Goal: Task Accomplishment & Management: Complete application form

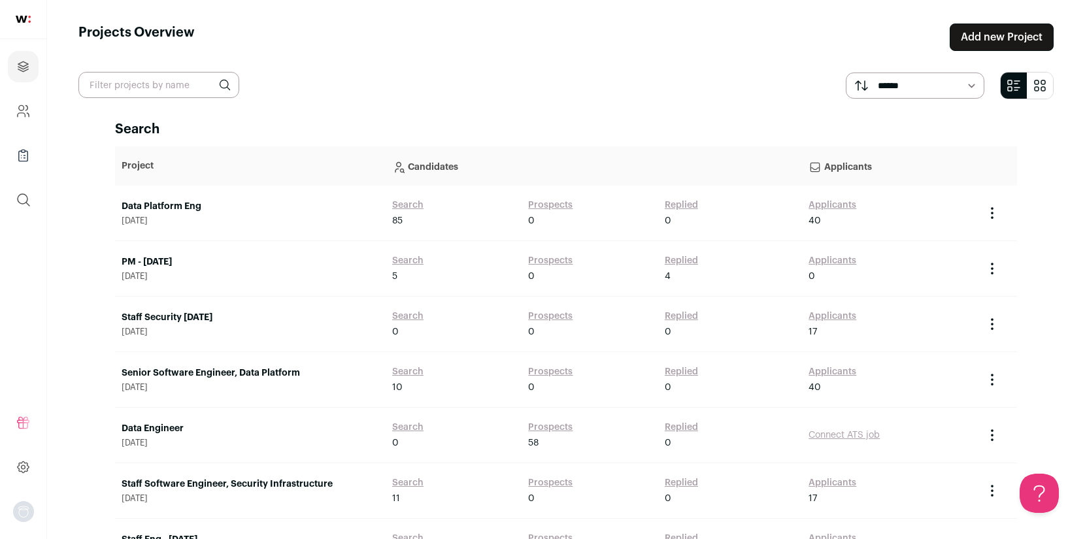
click at [988, 50] on link "Add new Project" at bounding box center [1002, 37] width 104 height 27
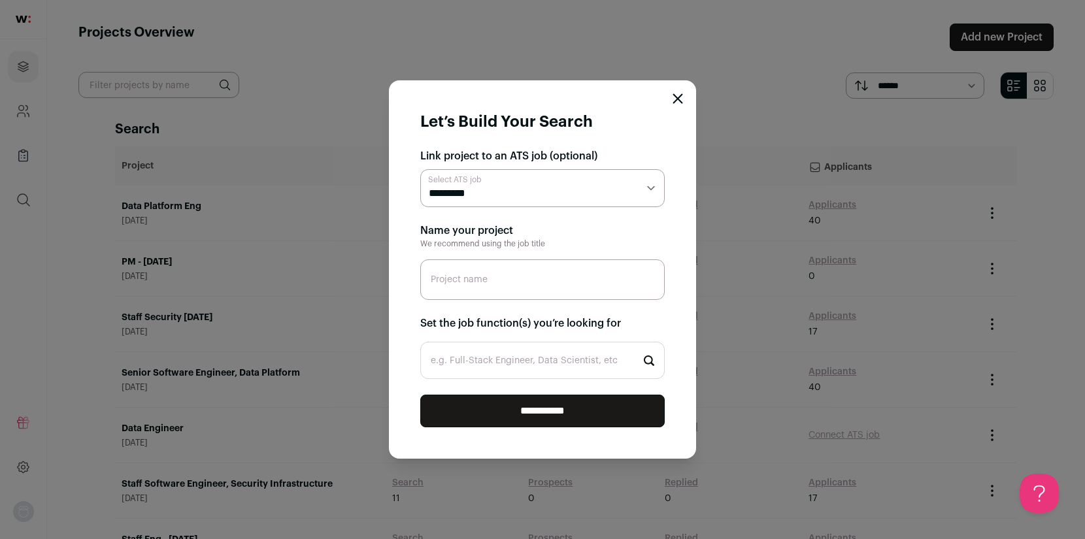
click at [545, 185] on select "**********" at bounding box center [542, 188] width 245 height 38
select select "*****"
click at [420, 169] on select "**********" at bounding box center [542, 188] width 245 height 38
click at [501, 286] on input "Project name" at bounding box center [542, 280] width 245 height 41
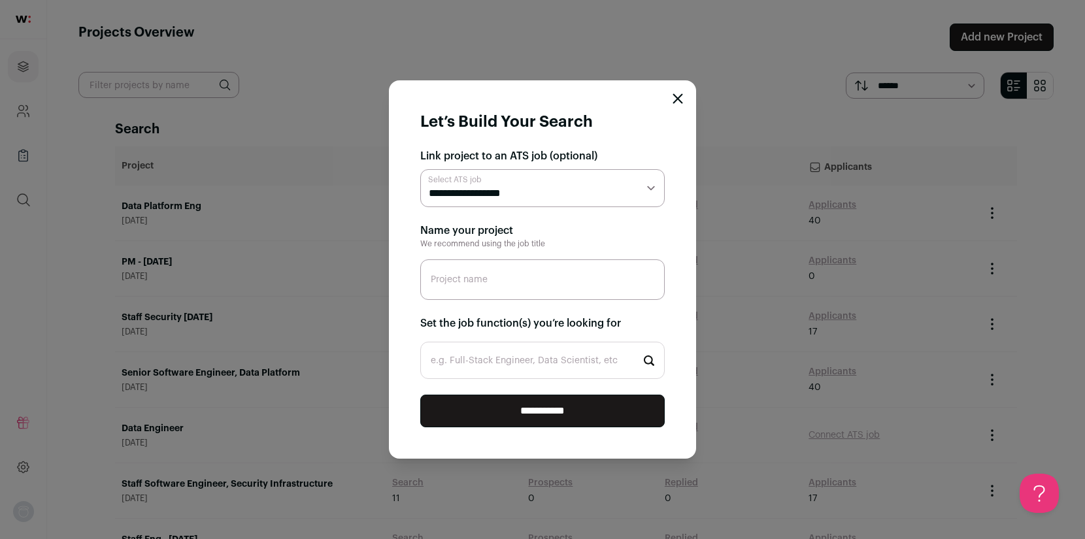
click at [501, 286] on input "Project name" at bounding box center [542, 280] width 245 height 41
type input "Staff Security Infra Eng"
click at [516, 366] on input "e.g. Full-Stack Engineer, Data Scientist, etc" at bounding box center [542, 360] width 245 height 37
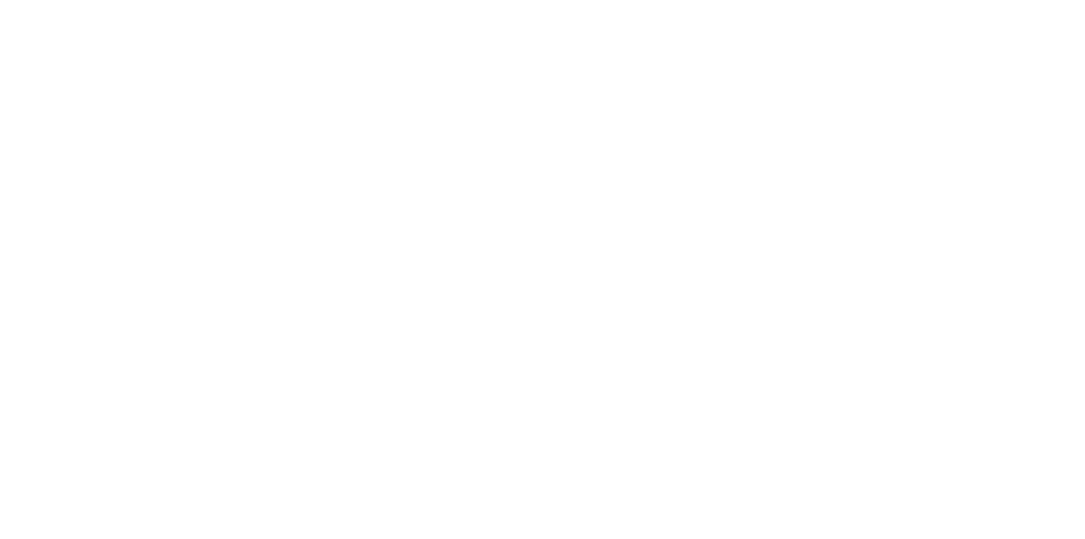
type input "Sec"
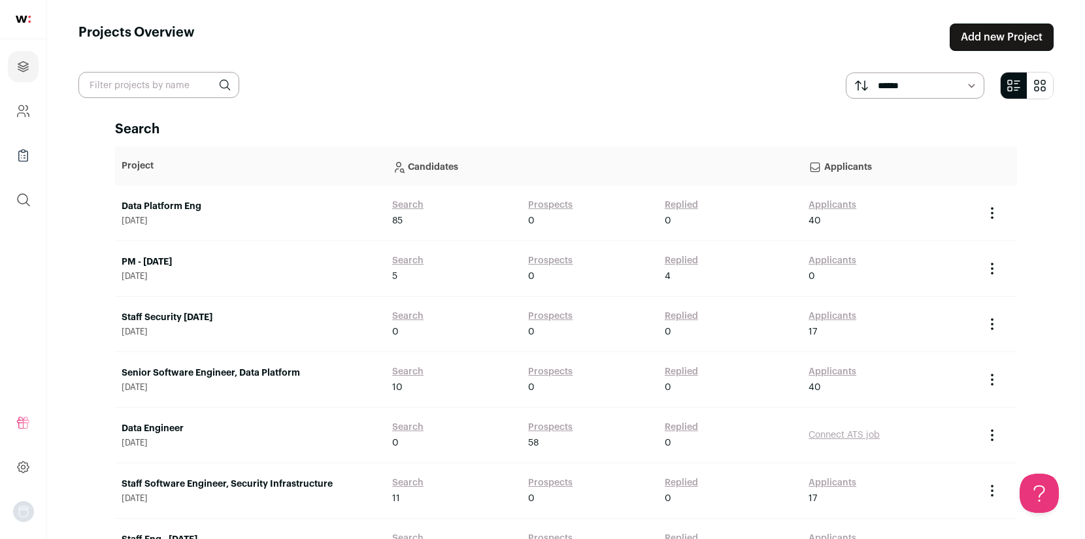
click at [983, 47] on link "Add new Project" at bounding box center [1002, 37] width 104 height 27
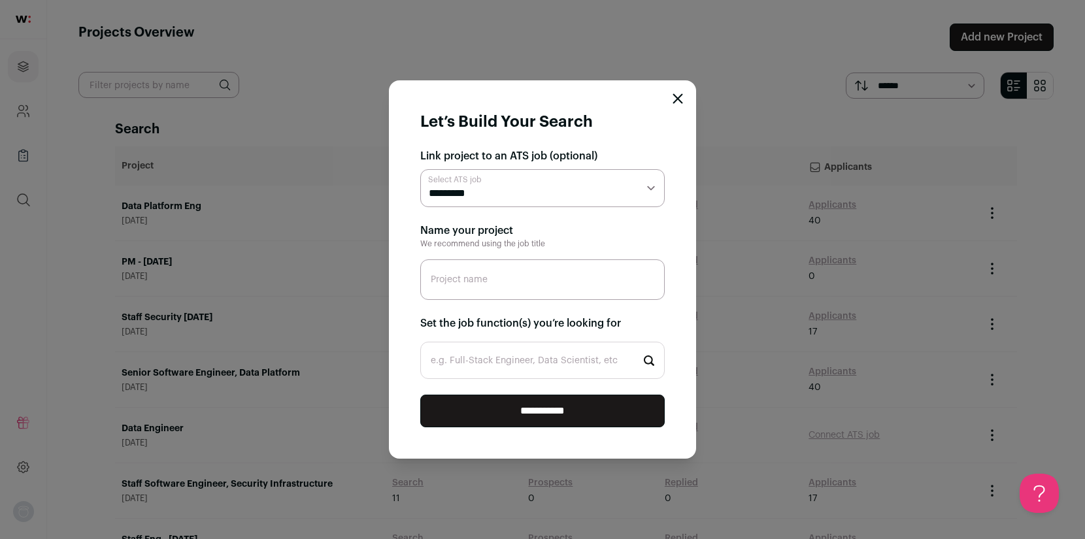
click at [496, 194] on select "**********" at bounding box center [542, 188] width 245 height 38
select select "*****"
click at [420, 169] on select "**********" at bounding box center [542, 188] width 245 height 38
click at [483, 282] on input "Project name" at bounding box center [542, 280] width 245 height 41
type input "Staff Security Infra Eng"
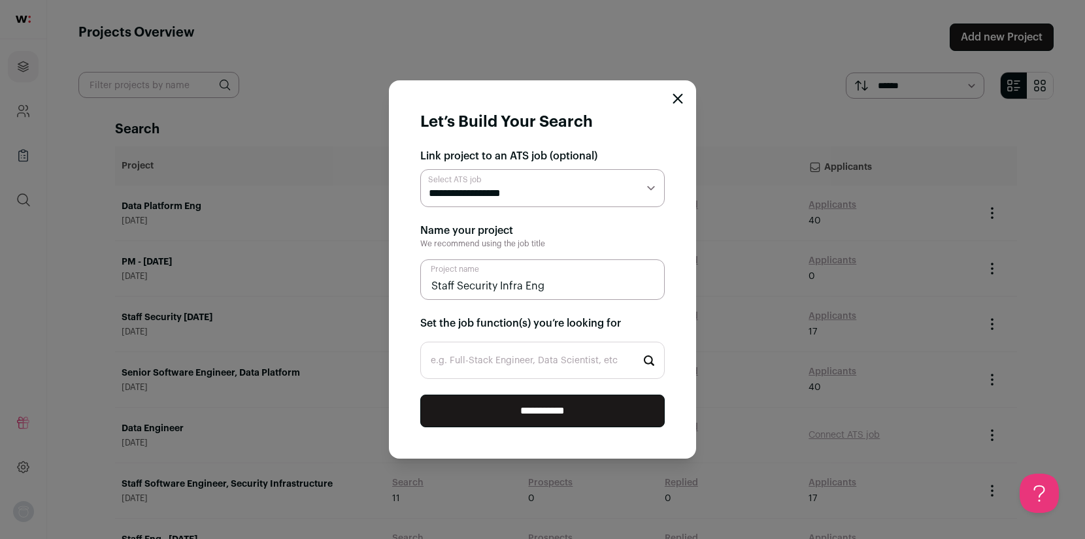
click at [487, 360] on input "e.g. Full-Stack Engineer, Data Scientist, etc" at bounding box center [542, 360] width 245 height 37
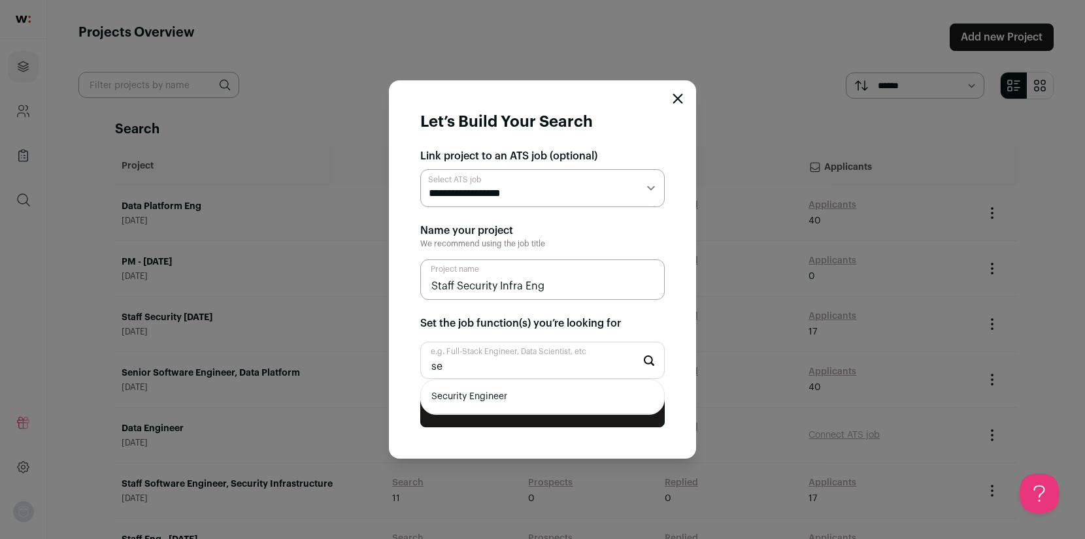
type input "s"
type input "i"
type input "sec"
click at [503, 398] on li "Security Engineer" at bounding box center [542, 397] width 243 height 35
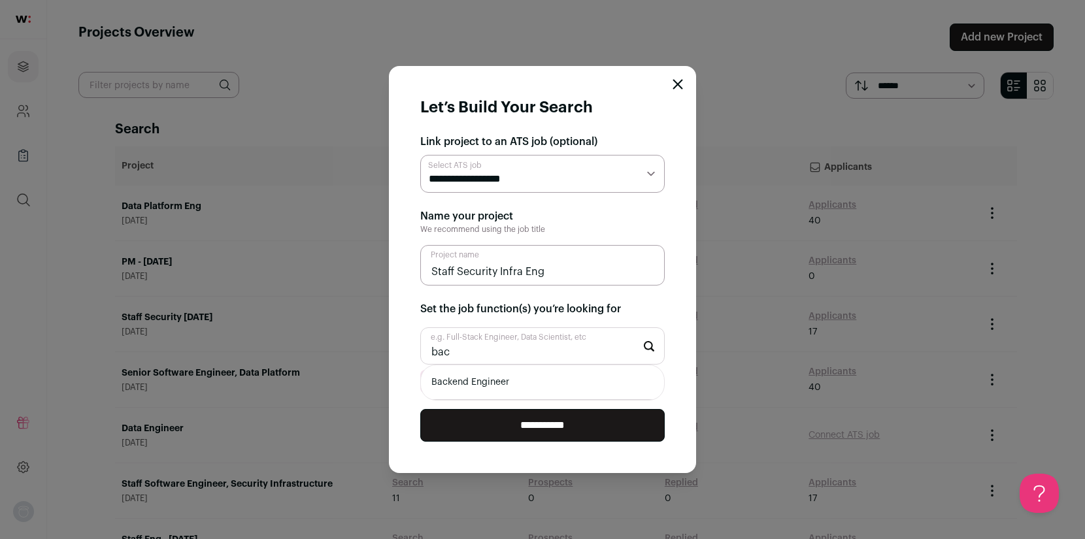
type input "bac"
click at [505, 386] on li "Backend Engineer" at bounding box center [542, 382] width 243 height 35
click at [542, 424] on input "**********" at bounding box center [542, 425] width 245 height 33
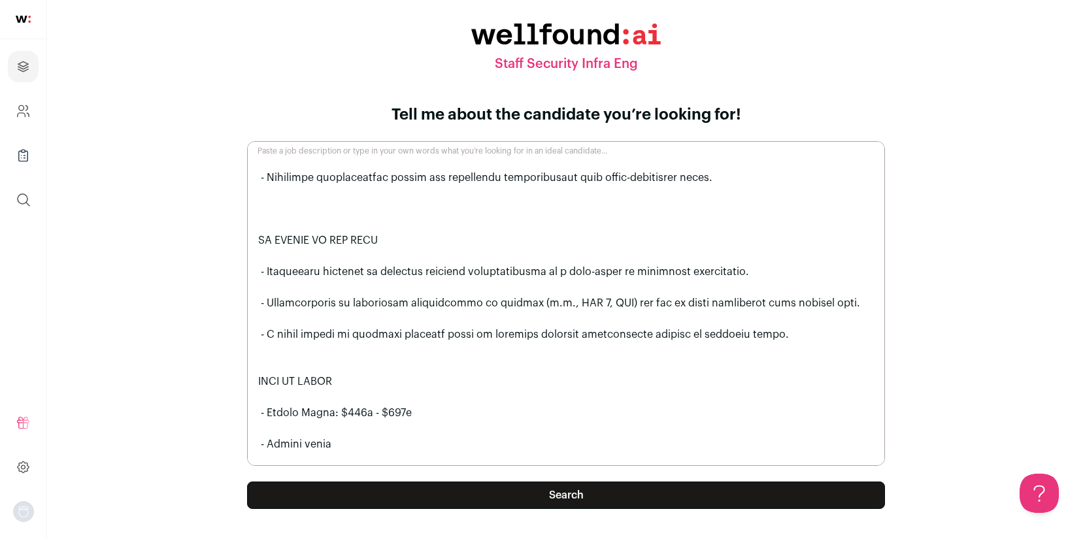
scroll to position [1079, 0]
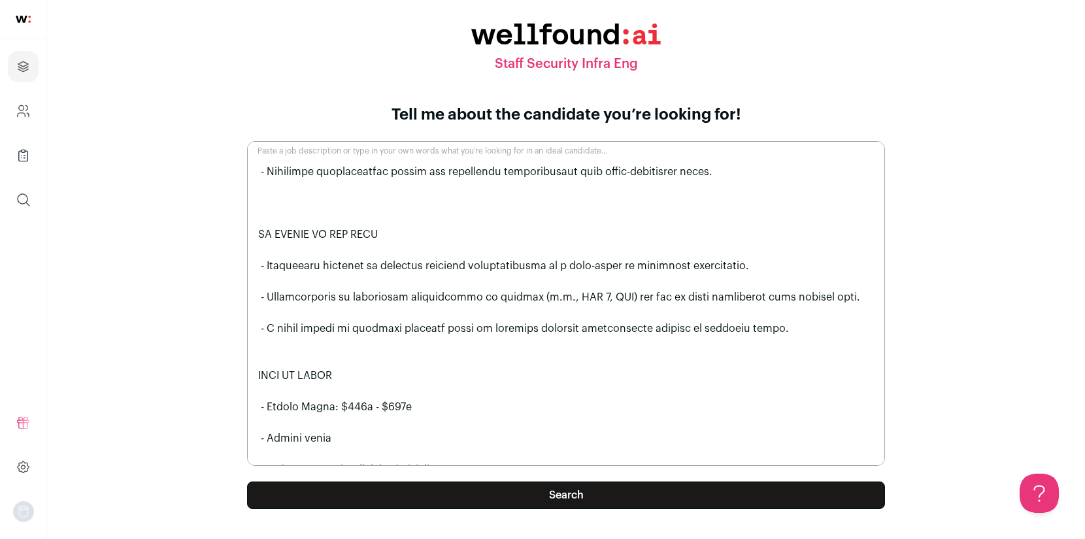
click at [532, 496] on button "Search" at bounding box center [566, 495] width 638 height 27
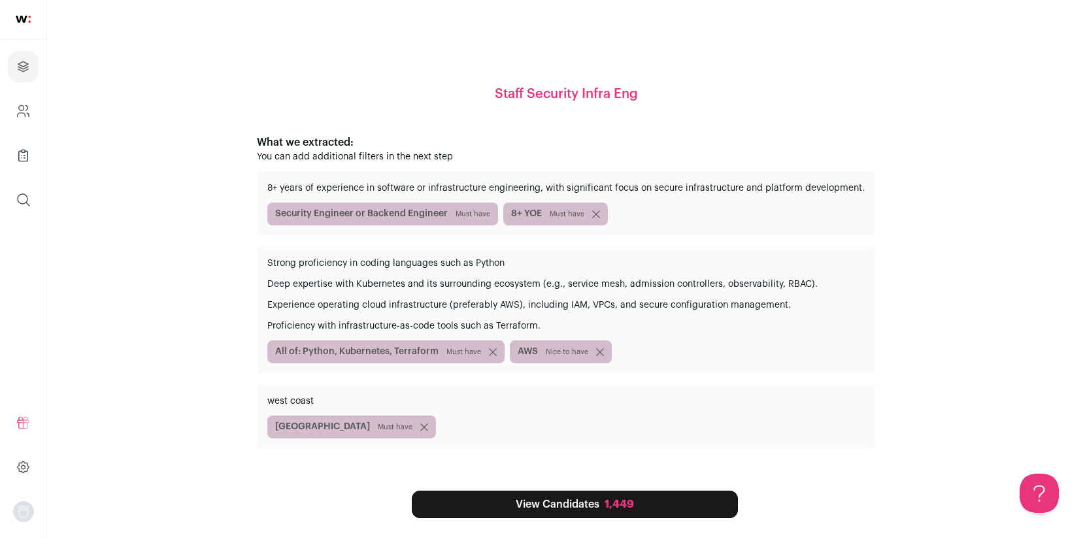
scroll to position [39, 0]
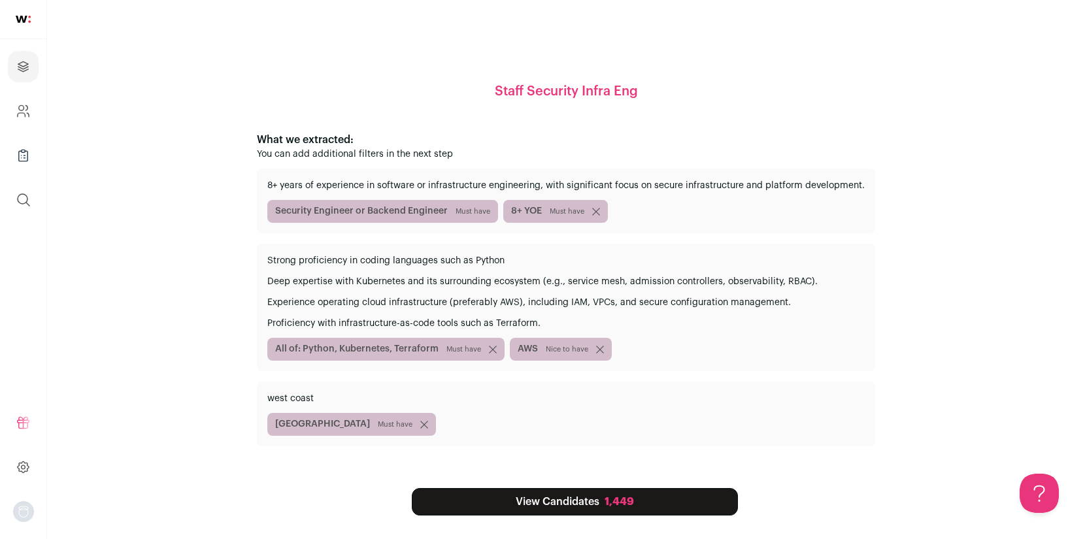
click at [420, 424] on icon "submit" at bounding box center [424, 425] width 8 height 8
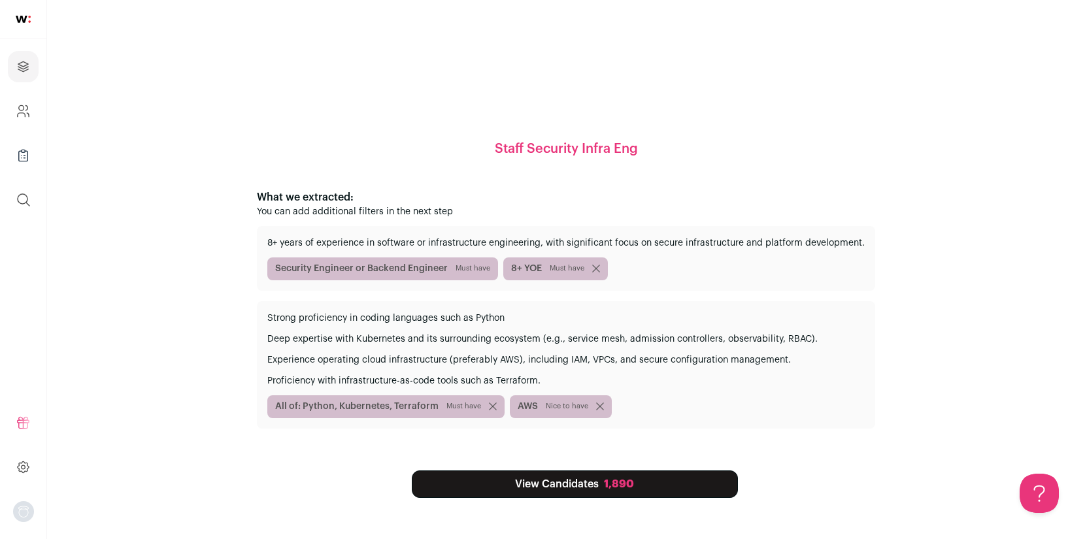
click at [560, 483] on link "View Candidates 1,890" at bounding box center [575, 484] width 326 height 27
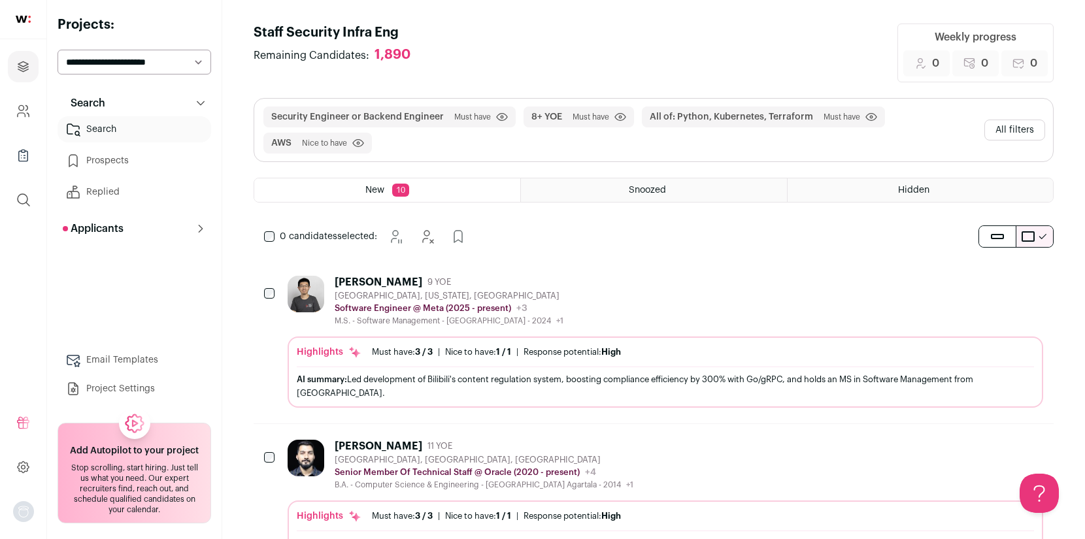
click at [1023, 130] on button "All filters" at bounding box center [1015, 130] width 61 height 21
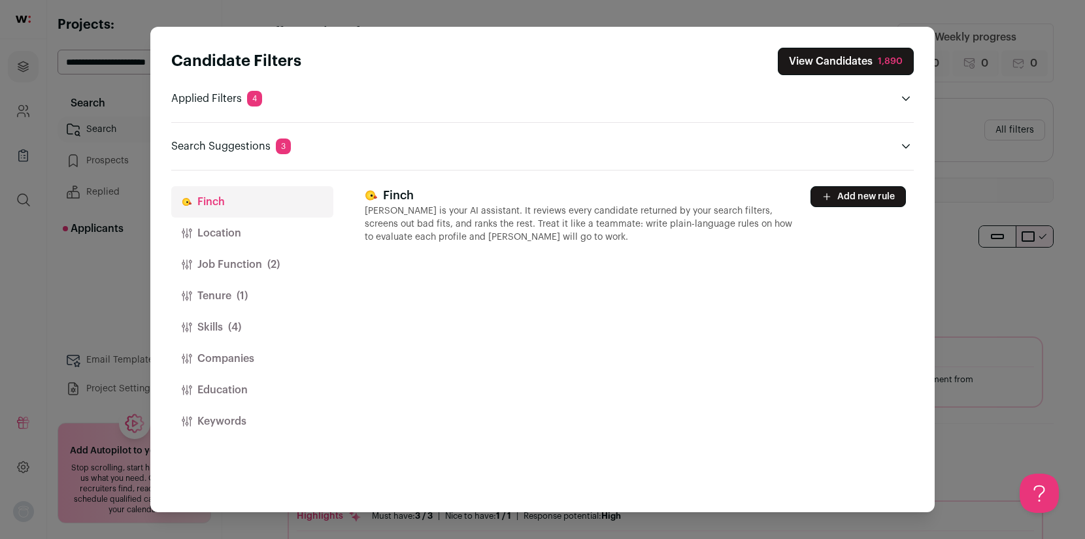
click at [226, 235] on button "Location" at bounding box center [252, 233] width 162 height 31
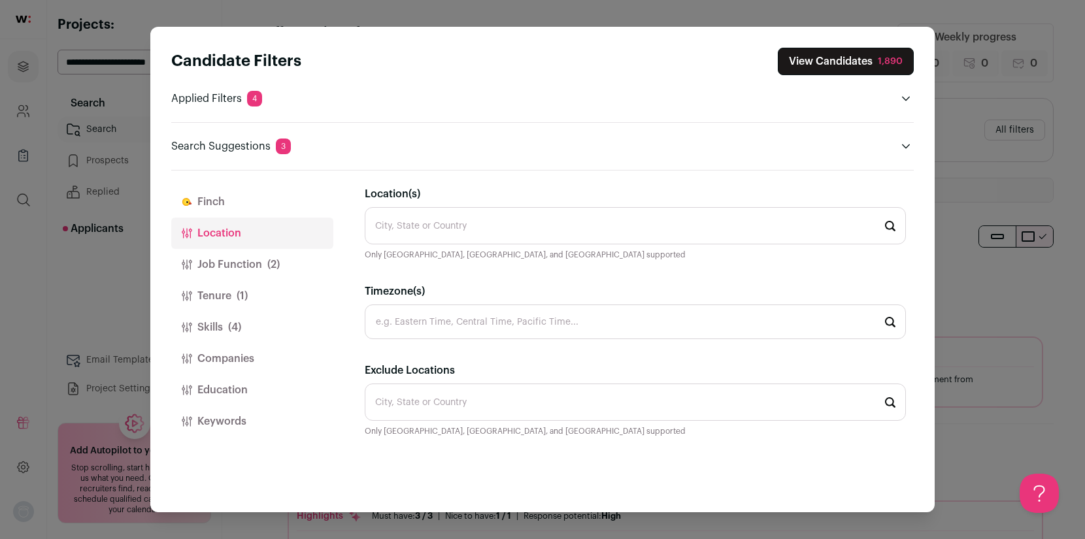
click at [388, 224] on input "Location(s)" at bounding box center [635, 225] width 541 height 37
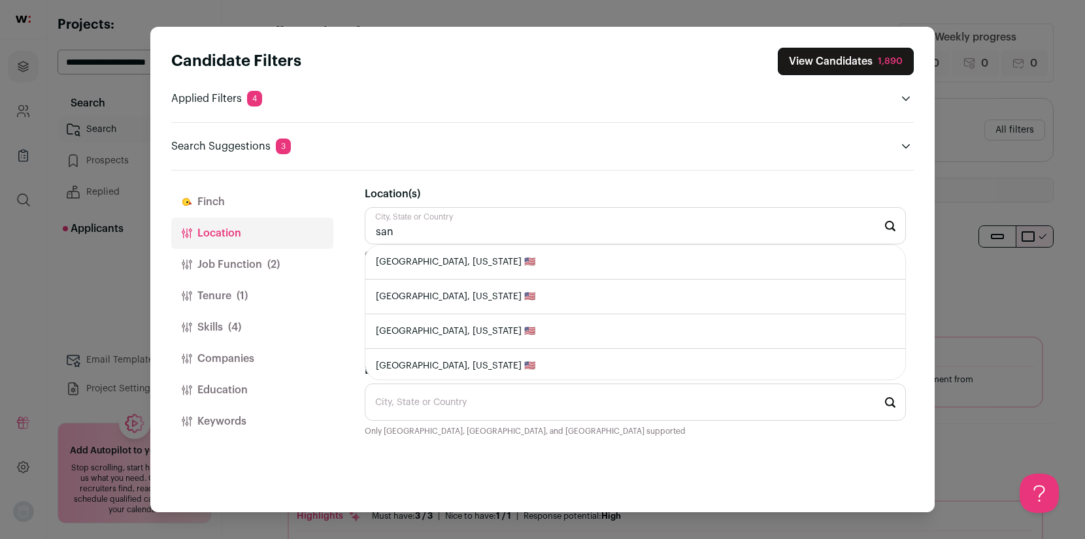
click at [412, 264] on li "[GEOGRAPHIC_DATA], [US_STATE] 🇺🇸" at bounding box center [635, 262] width 540 height 35
type input "[GEOGRAPHIC_DATA], [US_STATE] 🇺🇸"
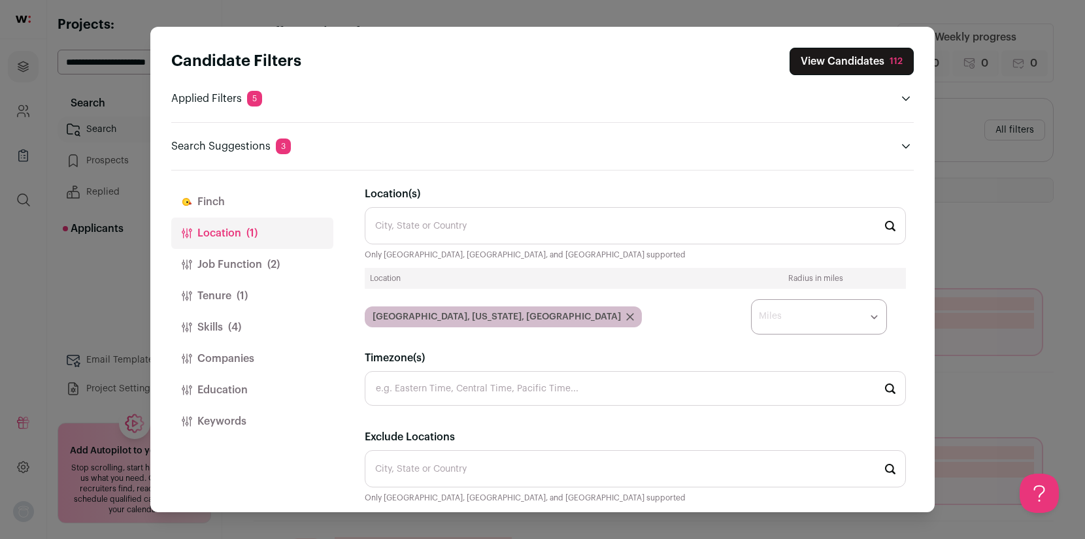
click at [820, 322] on select "* ** ** **" at bounding box center [819, 316] width 136 height 35
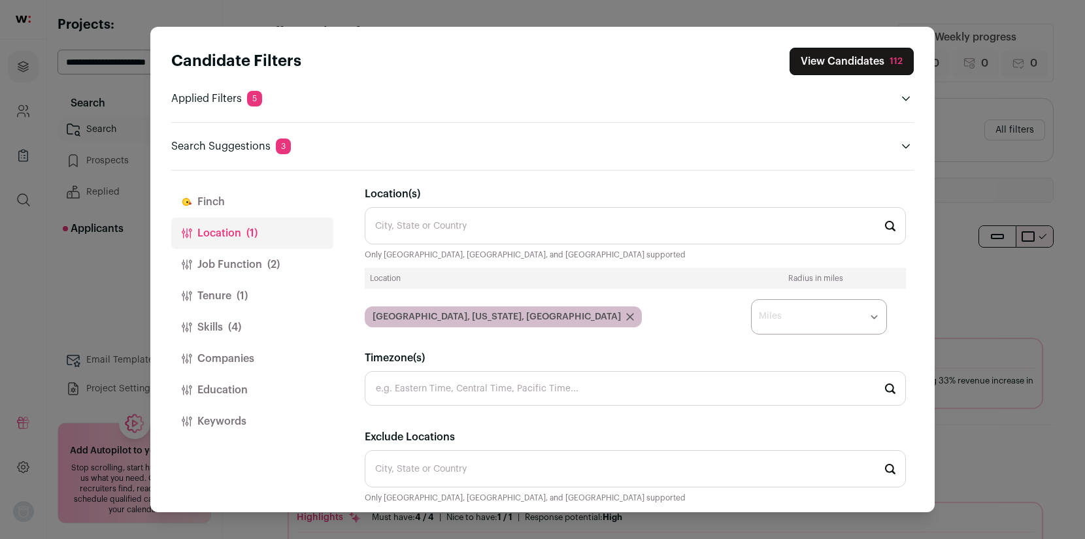
select select "****"
click at [751, 299] on select "* ** ** **" at bounding box center [819, 316] width 136 height 35
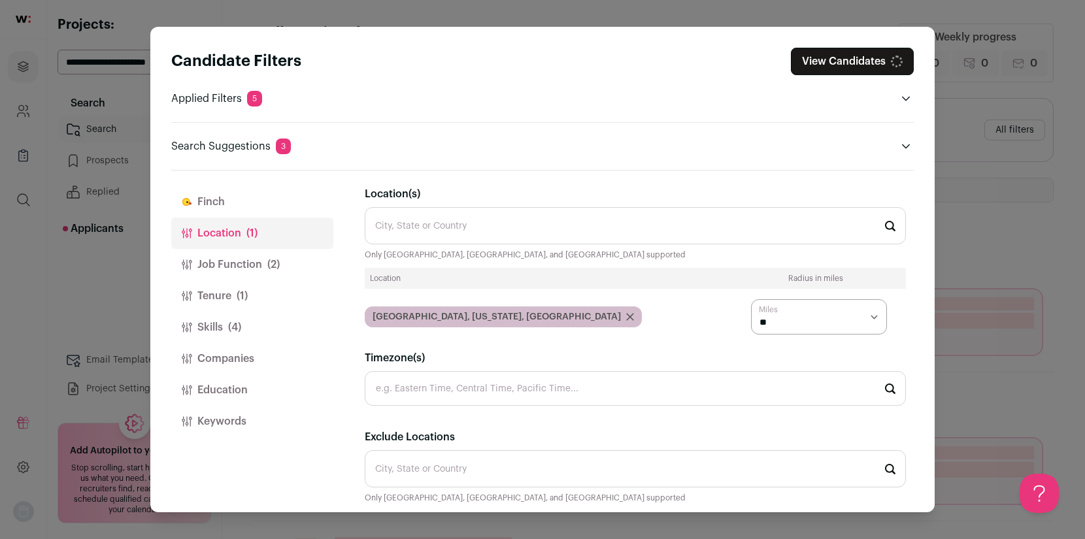
click at [258, 266] on button "Job Function (2)" at bounding box center [252, 264] width 162 height 31
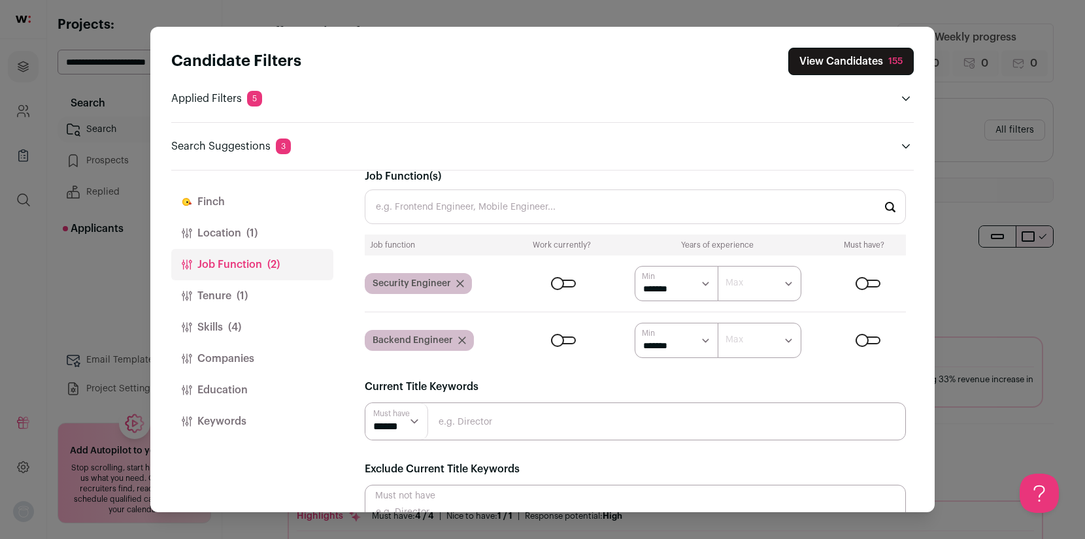
scroll to position [46, 0]
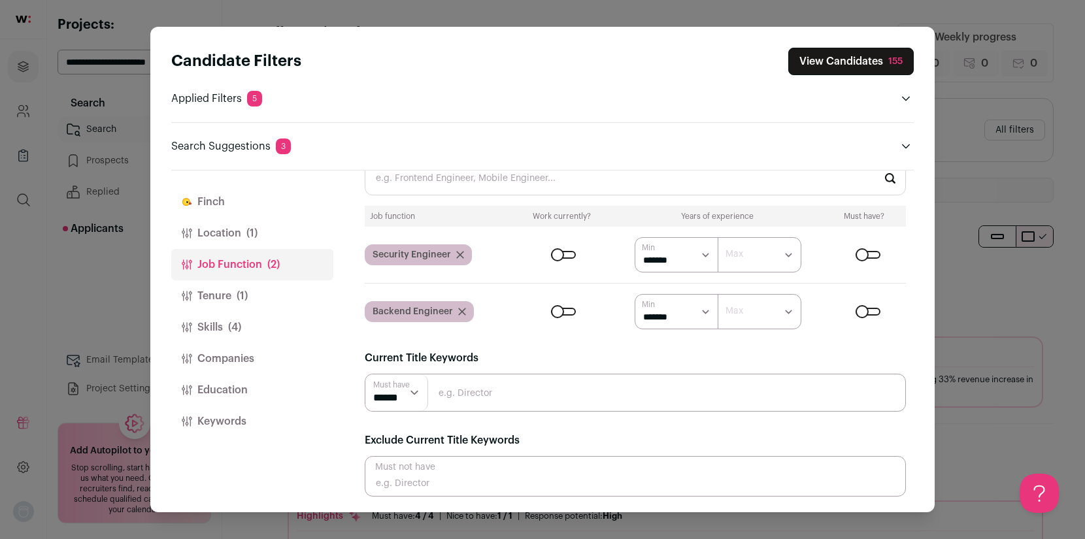
click at [228, 301] on button "Tenure (1)" at bounding box center [252, 295] width 162 height 31
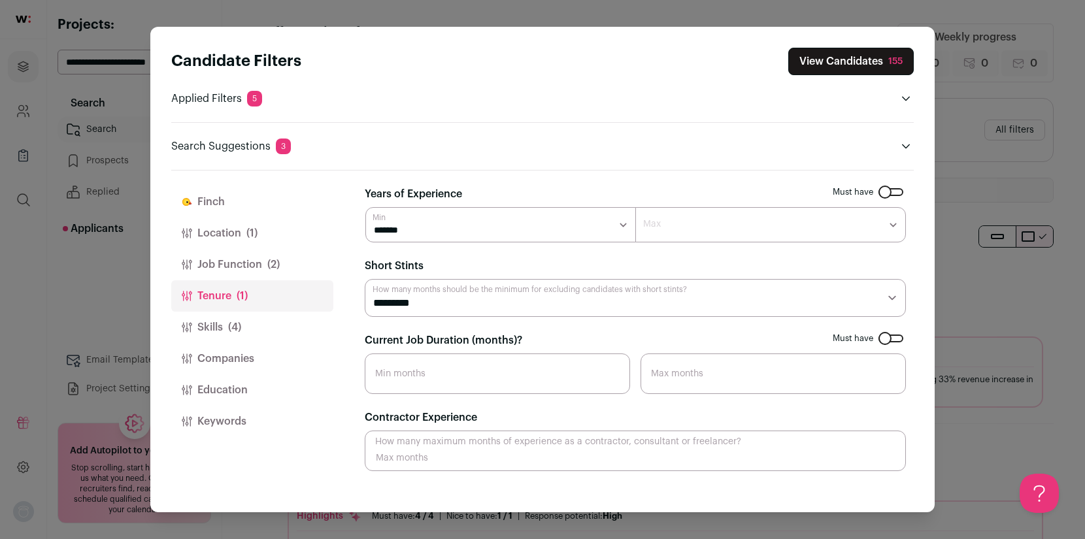
click at [591, 221] on select "******* ****** ******* ******* ******* ******* ******* ******* ******* ******* …" at bounding box center [500, 224] width 271 height 35
select select "*"
click at [365, 207] on select "******* ****** ******* ******* ******* ******* ******* ******* ******* ******* …" at bounding box center [500, 224] width 271 height 35
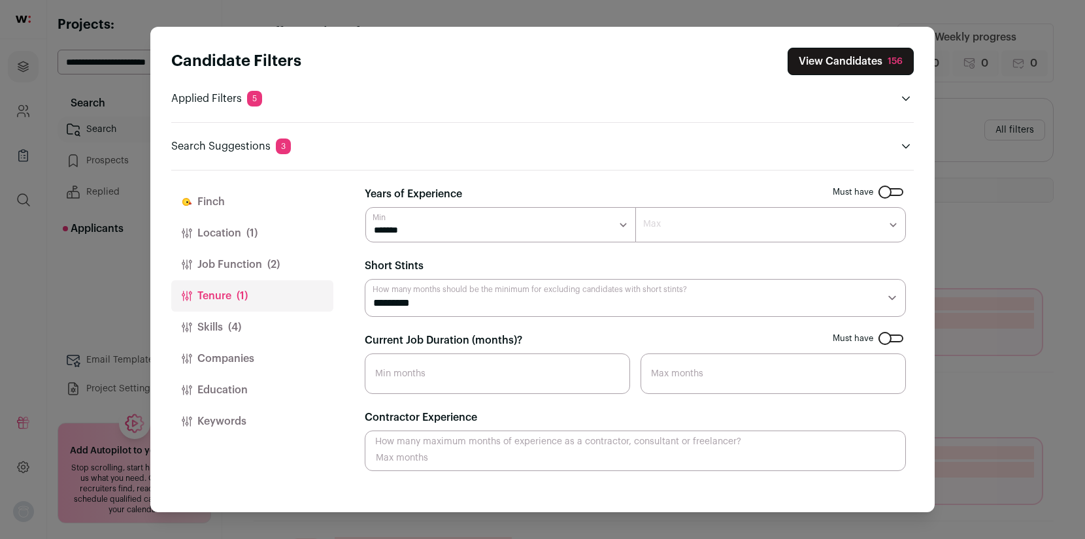
click at [217, 330] on button "Skills (4)" at bounding box center [252, 327] width 162 height 31
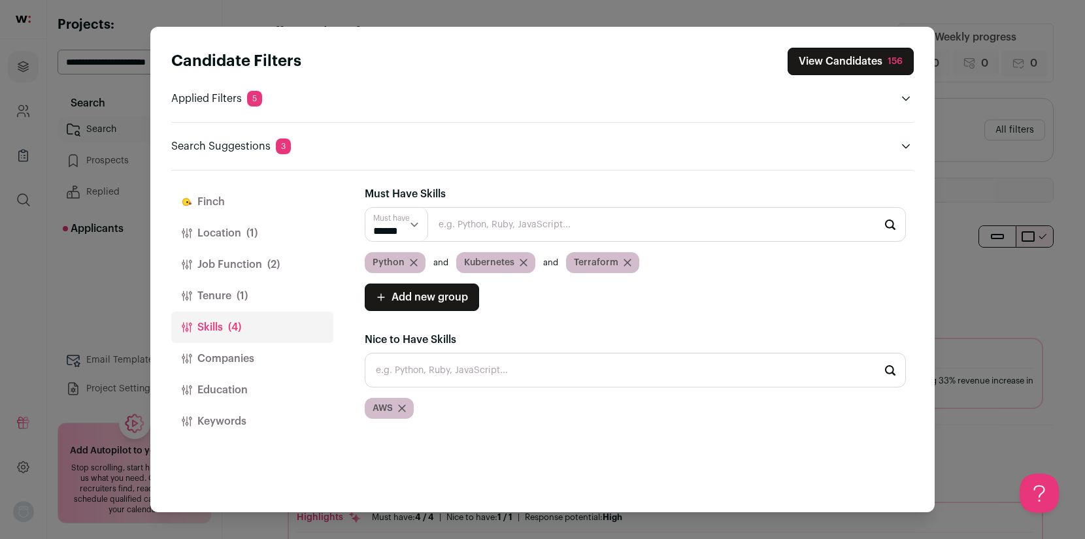
click at [232, 365] on button "Companies" at bounding box center [252, 358] width 162 height 31
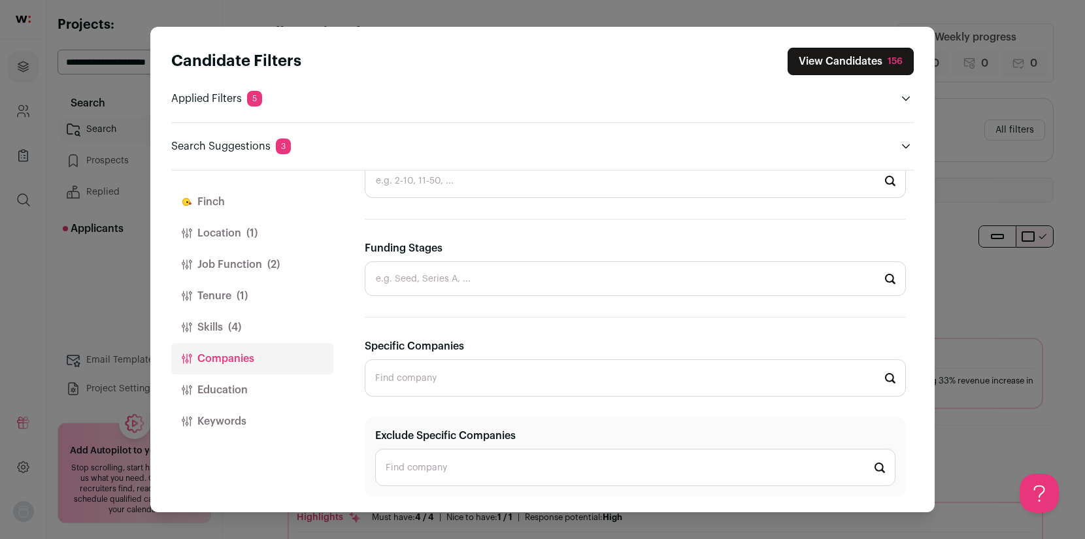
scroll to position [3, 0]
click at [407, 477] on input "Exclude Specific Companies" at bounding box center [635, 467] width 520 height 37
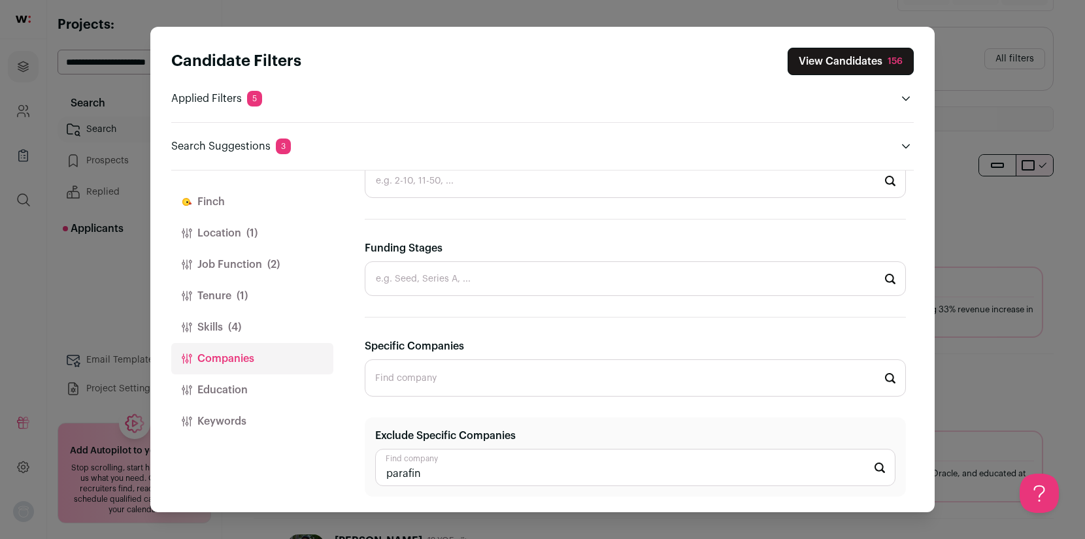
scroll to position [85, 0]
click at [471, 466] on input "parafin" at bounding box center [635, 467] width 520 height 37
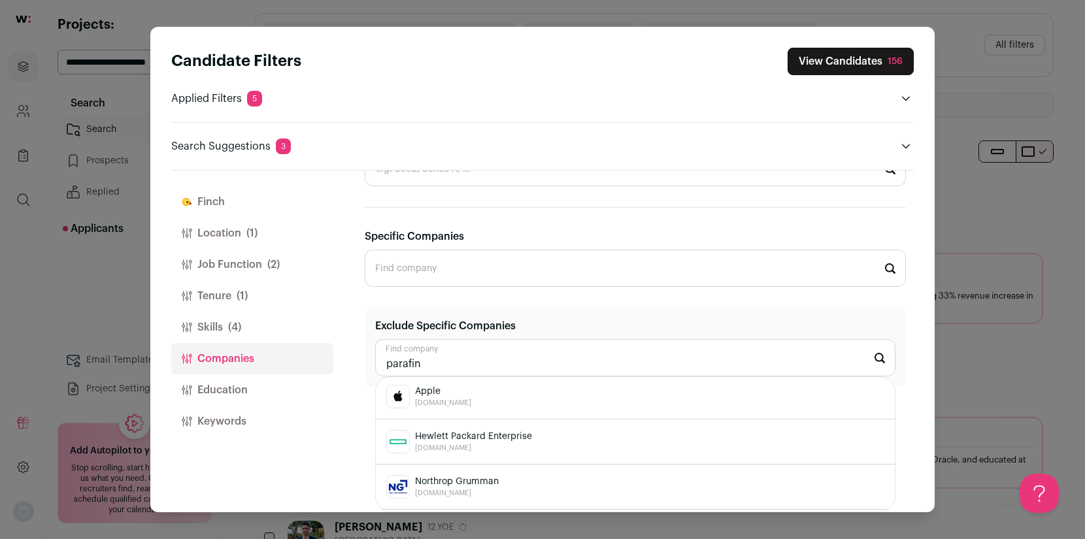
scroll to position [0, 0]
click at [445, 360] on input "parafin" at bounding box center [635, 357] width 520 height 37
click at [441, 368] on input "parafin" at bounding box center [635, 357] width 520 height 37
click at [453, 403] on span "[DOMAIN_NAME]" at bounding box center [443, 406] width 56 height 10
type input "Parafin [DOMAIN_NAME]"
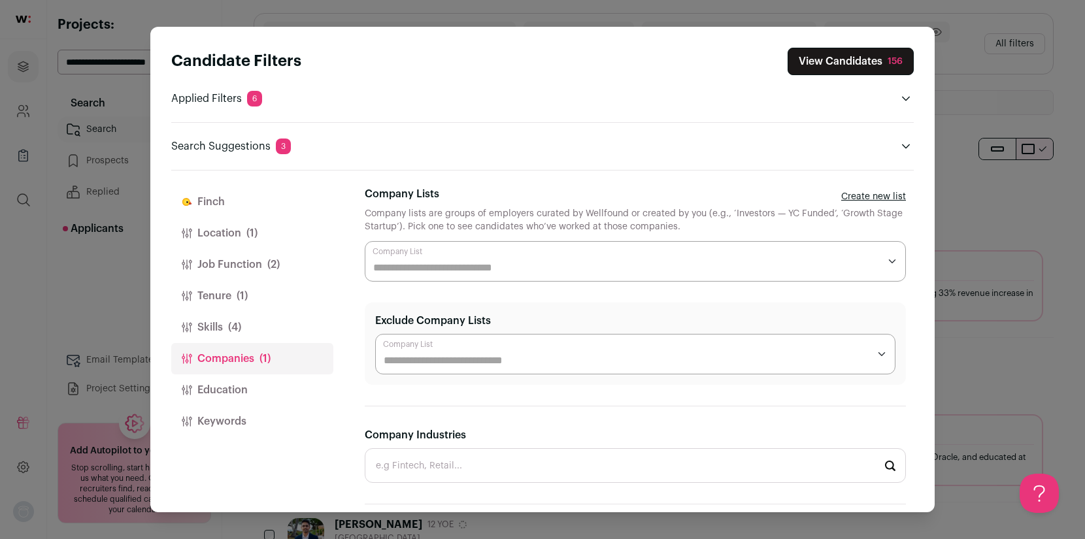
click at [854, 61] on button "View Candidates 156" at bounding box center [851, 61] width 126 height 27
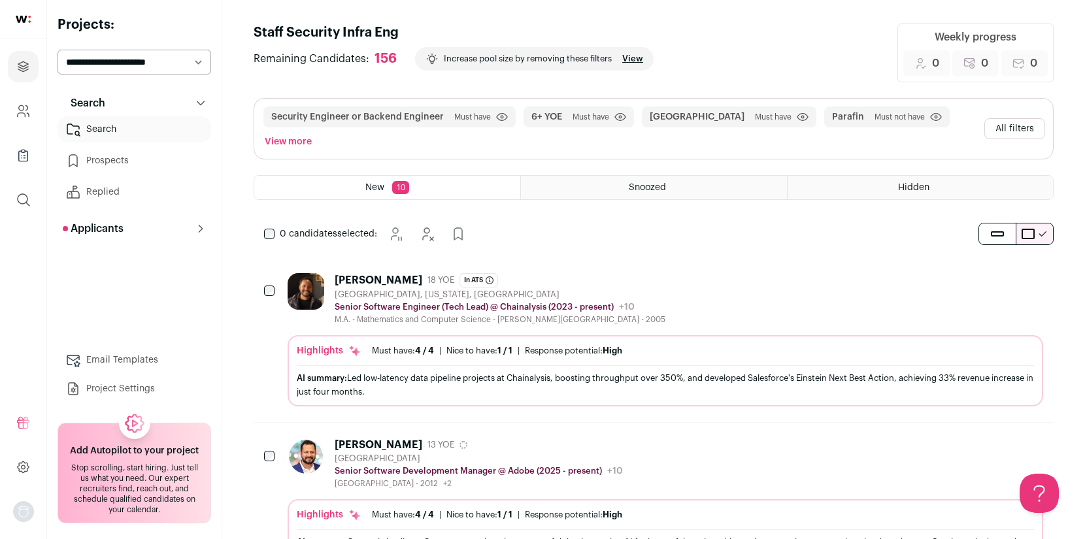
click at [1014, 121] on button "All filters" at bounding box center [1015, 128] width 61 height 21
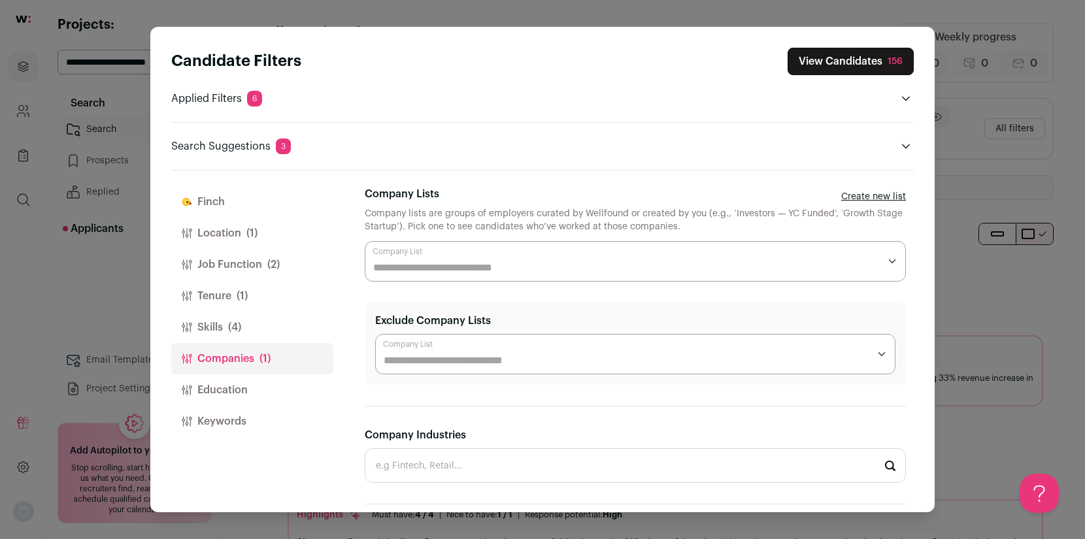
click at [212, 200] on button "Finch" at bounding box center [252, 201] width 162 height 31
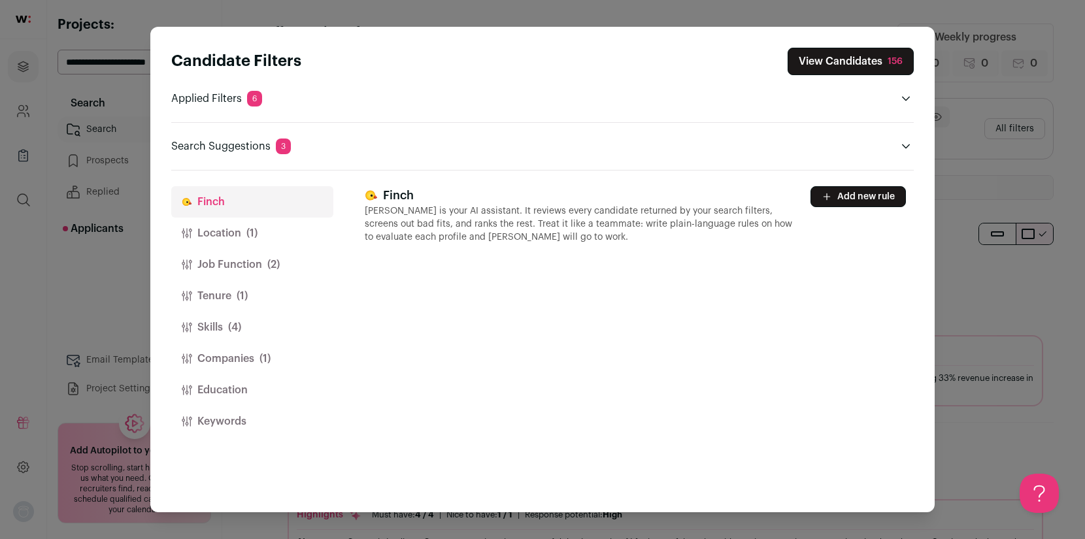
click at [840, 201] on button "Add new rule" at bounding box center [858, 196] width 95 height 21
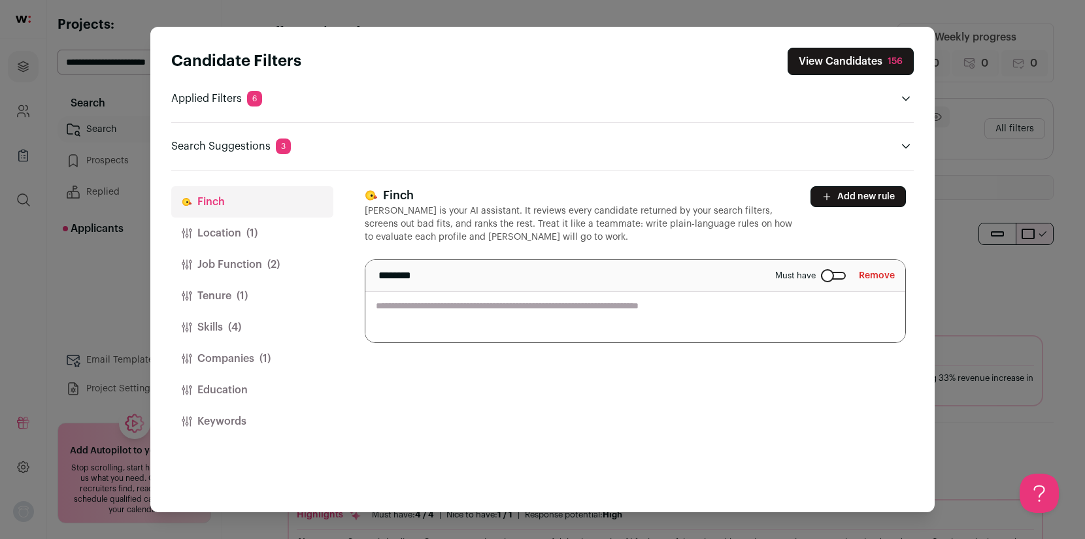
click at [439, 311] on textarea "Close modal via background" at bounding box center [635, 301] width 540 height 82
type textarea "*"
click at [604, 306] on textarea "**********" at bounding box center [635, 301] width 540 height 82
type textarea "**********"
click at [855, 193] on button "Add new rule" at bounding box center [858, 196] width 95 height 21
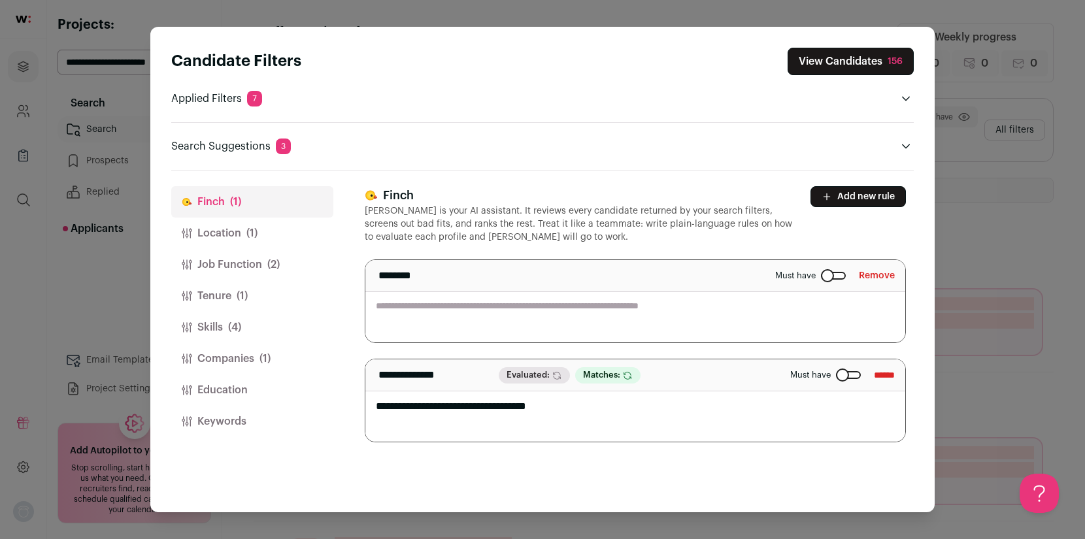
click at [887, 279] on button "Remove" at bounding box center [877, 275] width 36 height 21
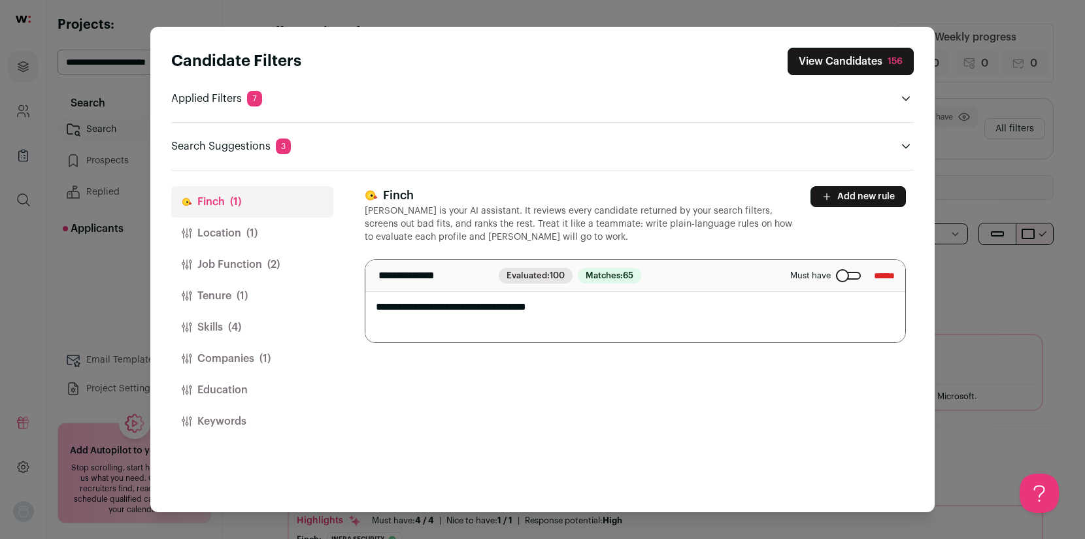
click at [542, 280] on span "Evaluated: 100" at bounding box center [536, 276] width 74 height 16
click at [231, 147] on p "Search Suggestions 3" at bounding box center [231, 147] width 120 height 16
click at [220, 99] on p "Applied Filters 7" at bounding box center [216, 99] width 91 height 16
click at [836, 60] on button "View Candidates 156" at bounding box center [851, 61] width 126 height 27
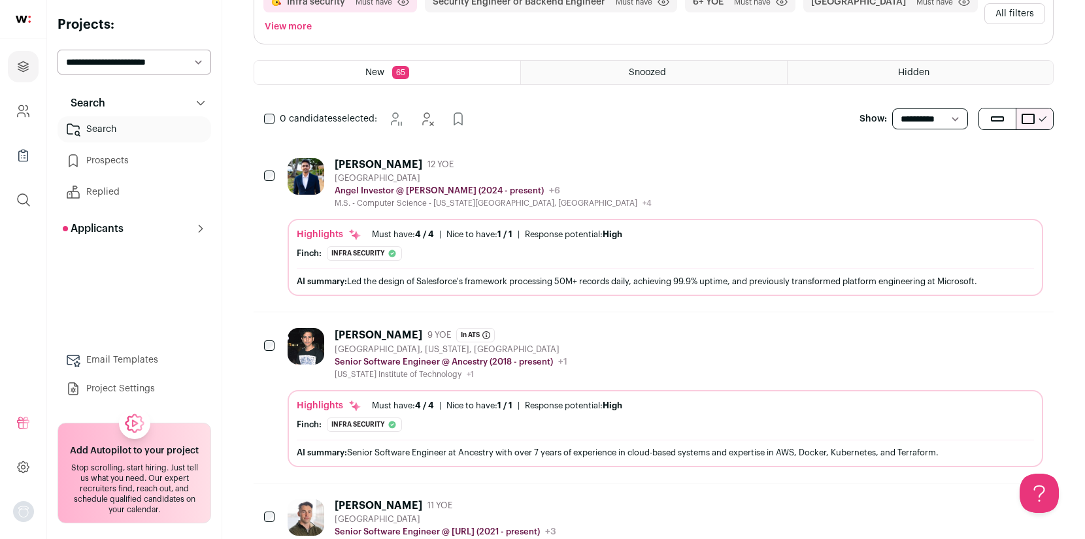
scroll to position [116, 0]
click at [545, 280] on div "AI summary: Led the design of Salesforce's framework processing 50M+ records da…" at bounding box center [666, 281] width 738 height 14
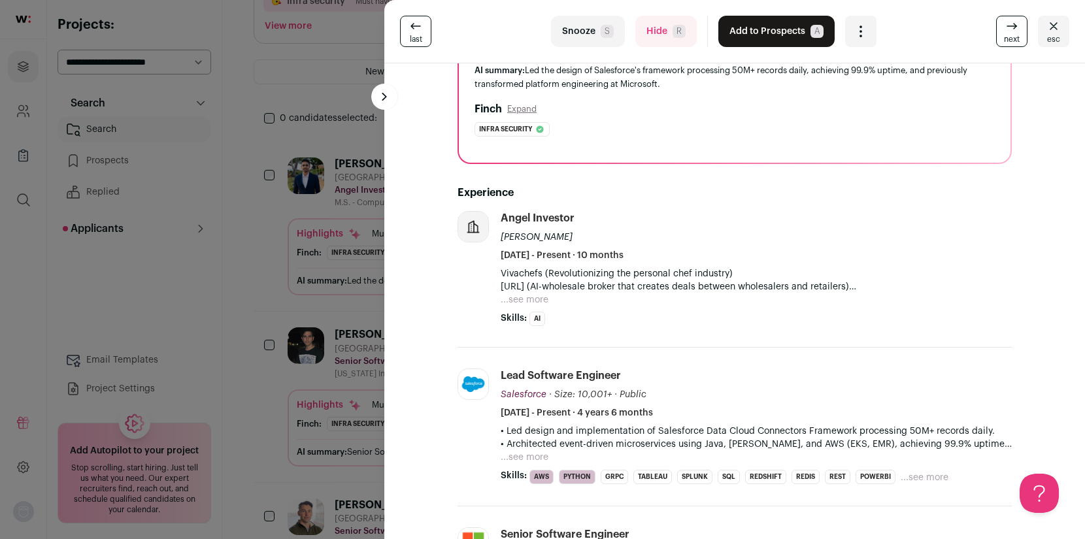
scroll to position [134, 0]
click at [343, 97] on div "last Snooze S Hide R Add to Prospects A Are you sure? [PERSON_NAME] is already …" at bounding box center [542, 269] width 1085 height 539
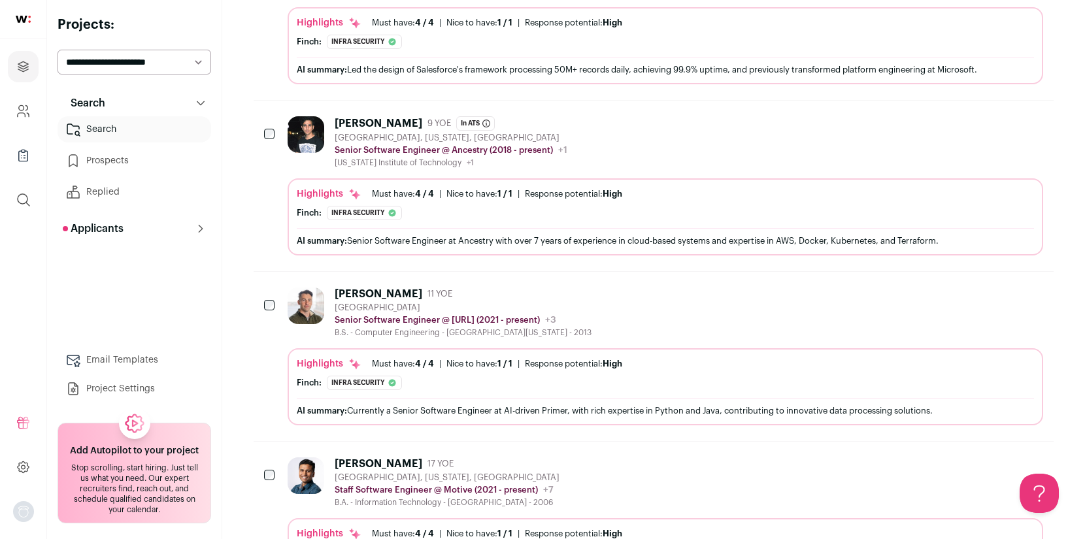
scroll to position [329, 0]
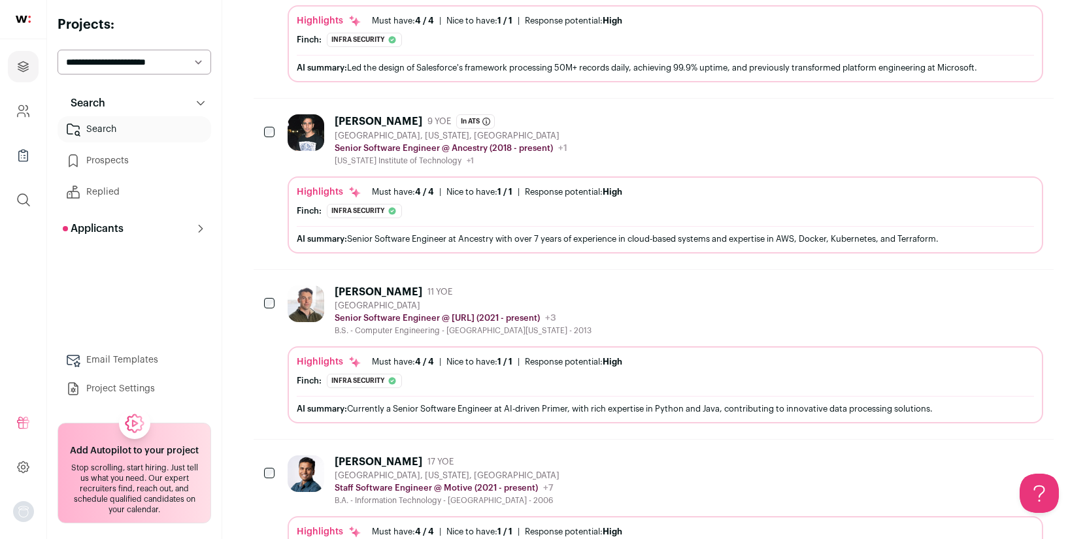
click at [402, 120] on div "[PERSON_NAME]" at bounding box center [379, 121] width 88 height 13
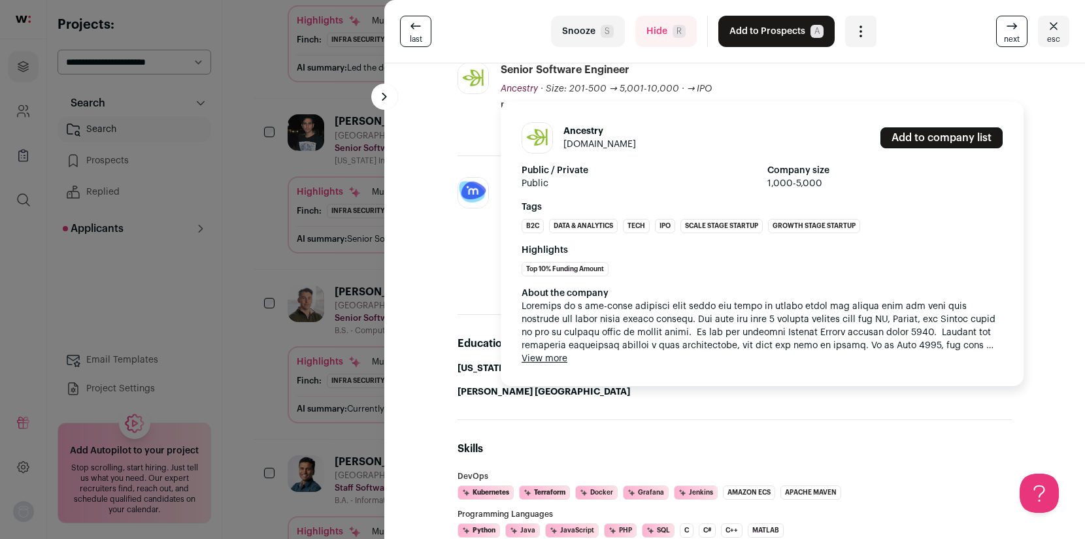
scroll to position [300, 0]
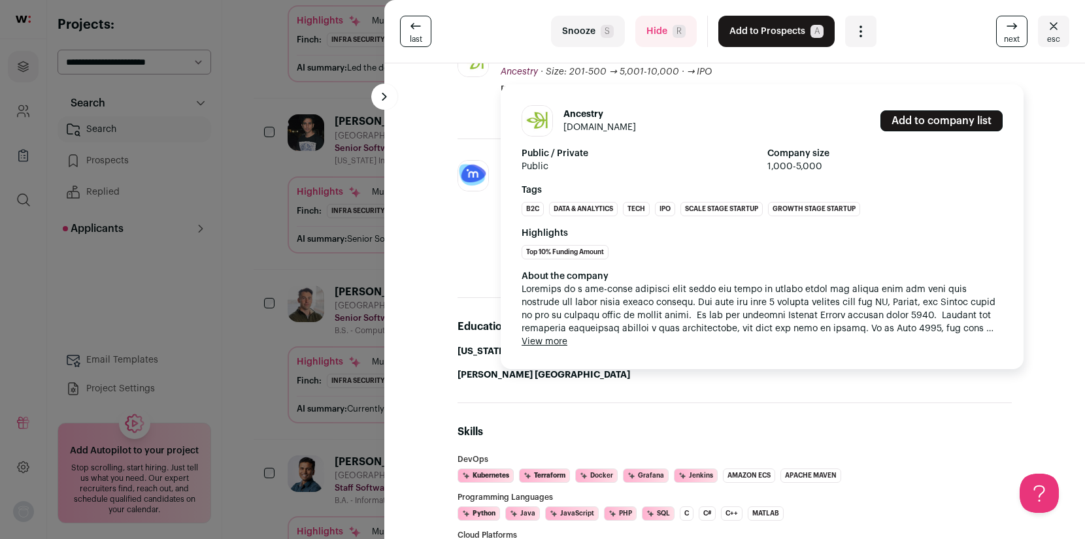
click at [549, 342] on button "View more" at bounding box center [545, 341] width 46 height 13
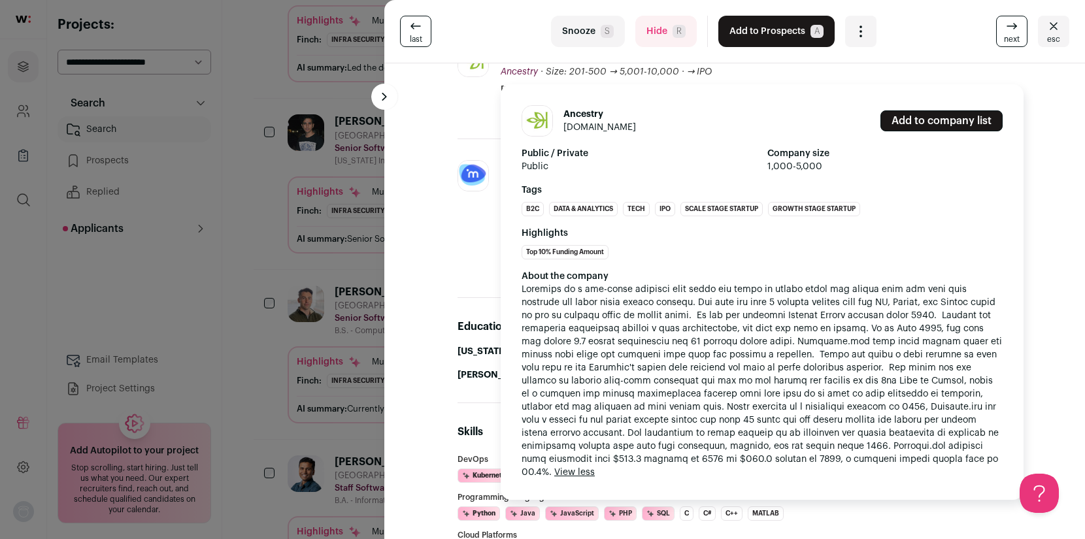
scroll to position [346, 0]
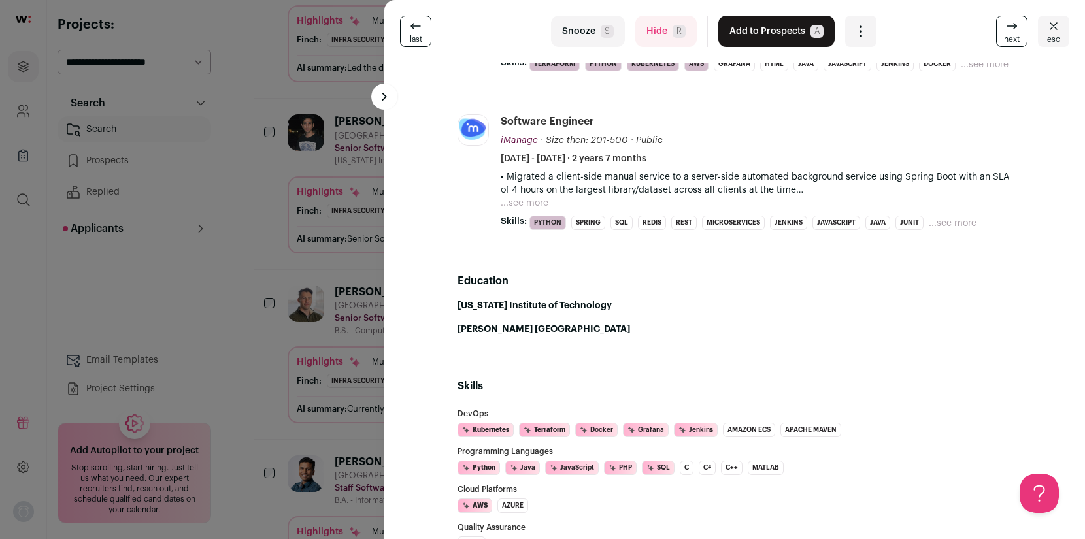
click at [473, 225] on div "iManage [DOMAIN_NAME] Add to company list Public / Private Private Valuation $1…" at bounding box center [474, 172] width 33 height 116
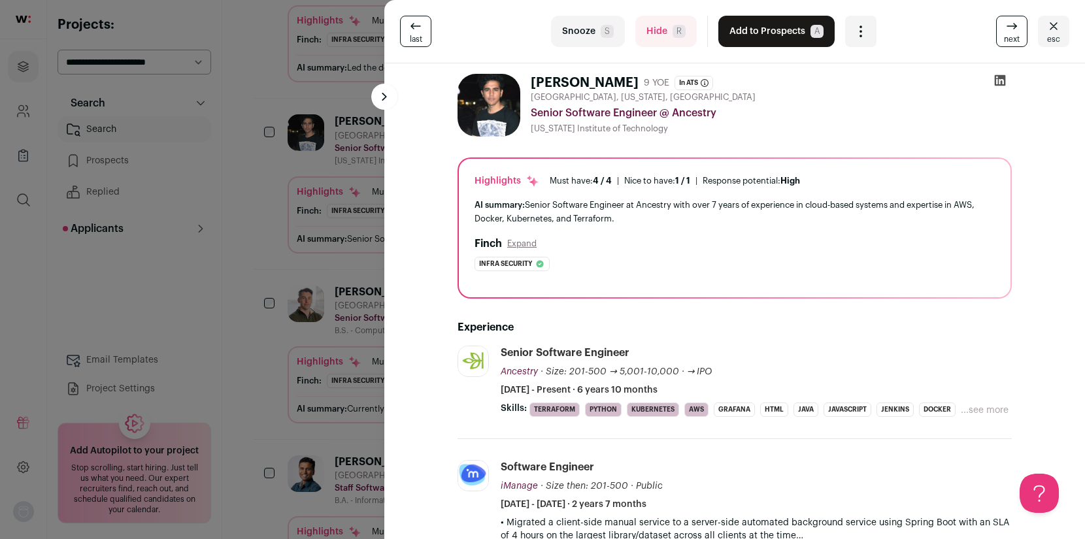
scroll to position [5, 0]
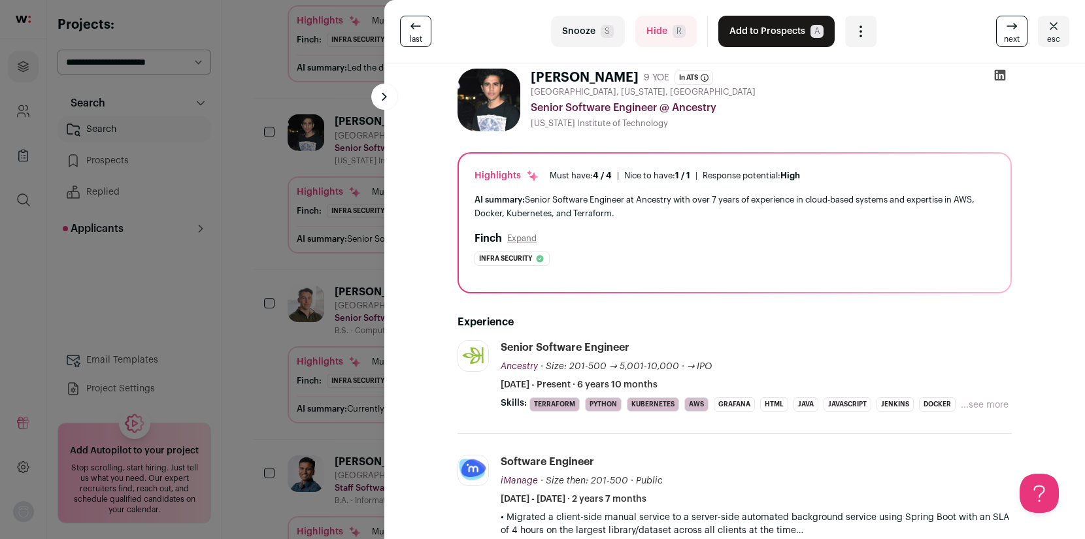
click at [360, 95] on div "last Snooze S Hide R Add to Prospects A Are you sure? [PERSON_NAME] is already …" at bounding box center [542, 269] width 1085 height 539
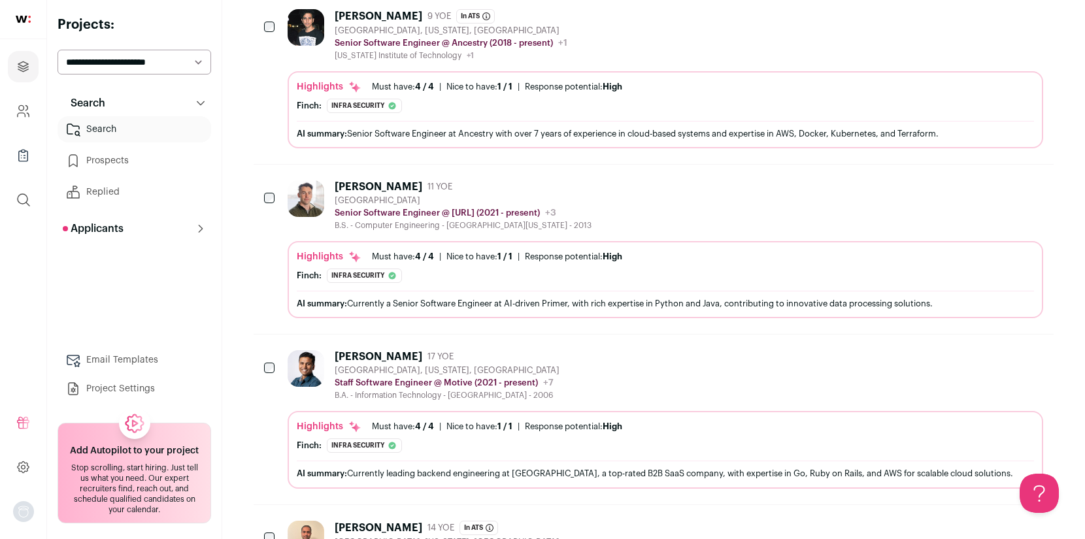
scroll to position [0, 0]
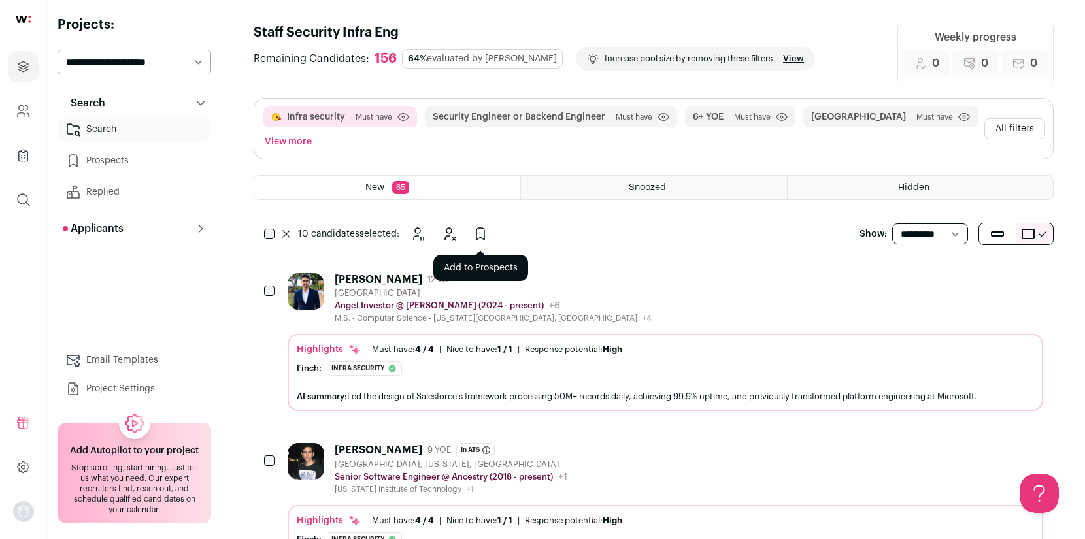
click at [481, 234] on icon "Add to Prospects" at bounding box center [481, 234] width 16 height 16
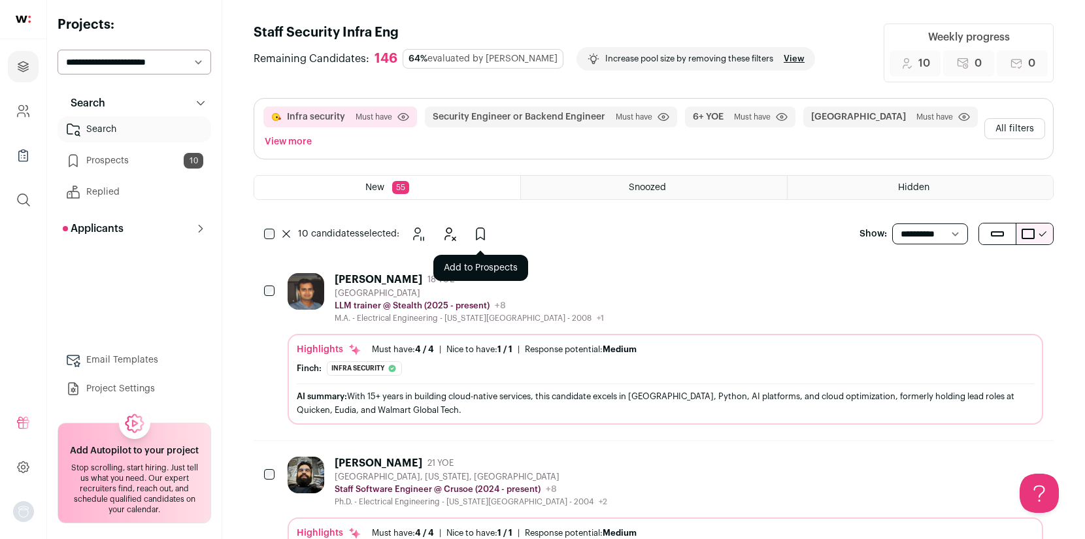
click at [483, 232] on icon "Add to Prospects" at bounding box center [481, 234] width 16 height 16
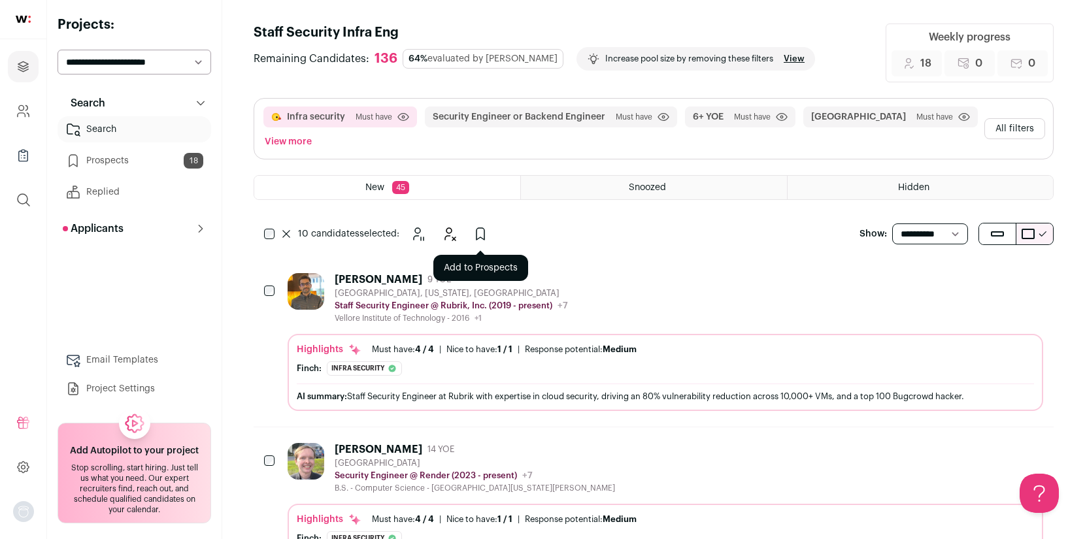
click at [484, 235] on icon "Add to Prospects" at bounding box center [481, 234] width 8 height 12
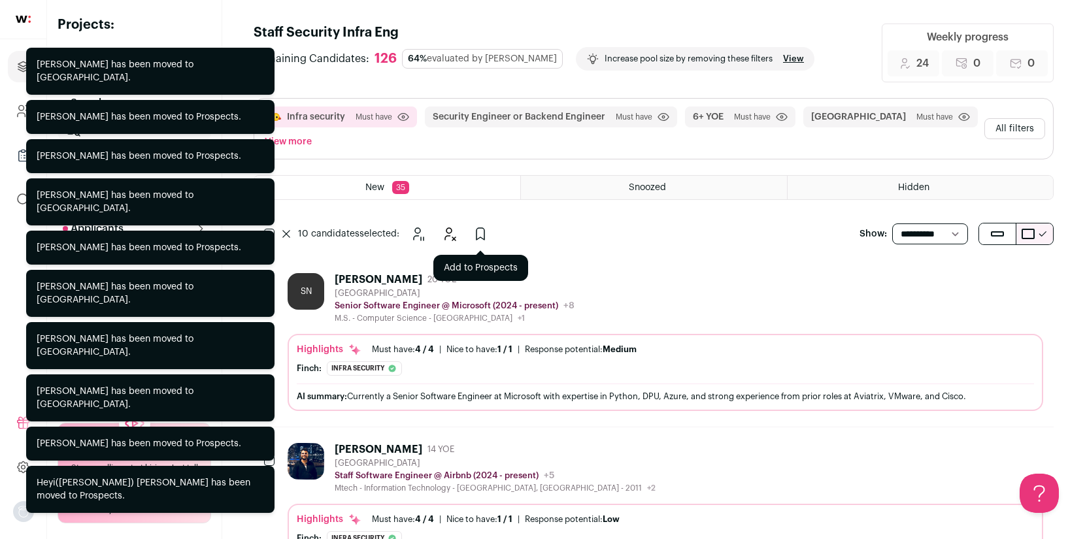
click at [481, 232] on icon "Add to Prospects" at bounding box center [481, 234] width 16 height 16
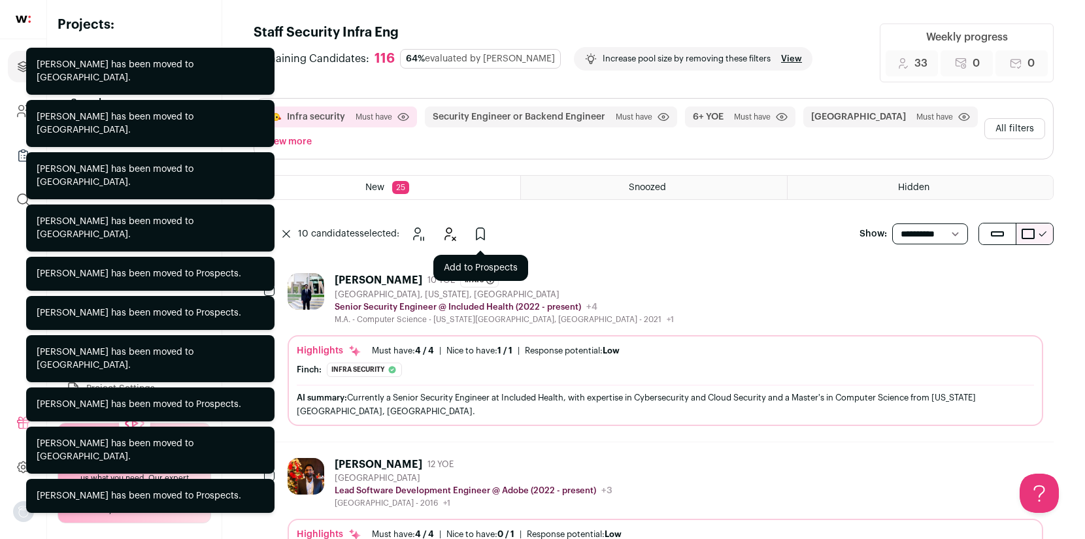
click at [482, 233] on icon "Add to Prospects" at bounding box center [481, 234] width 16 height 16
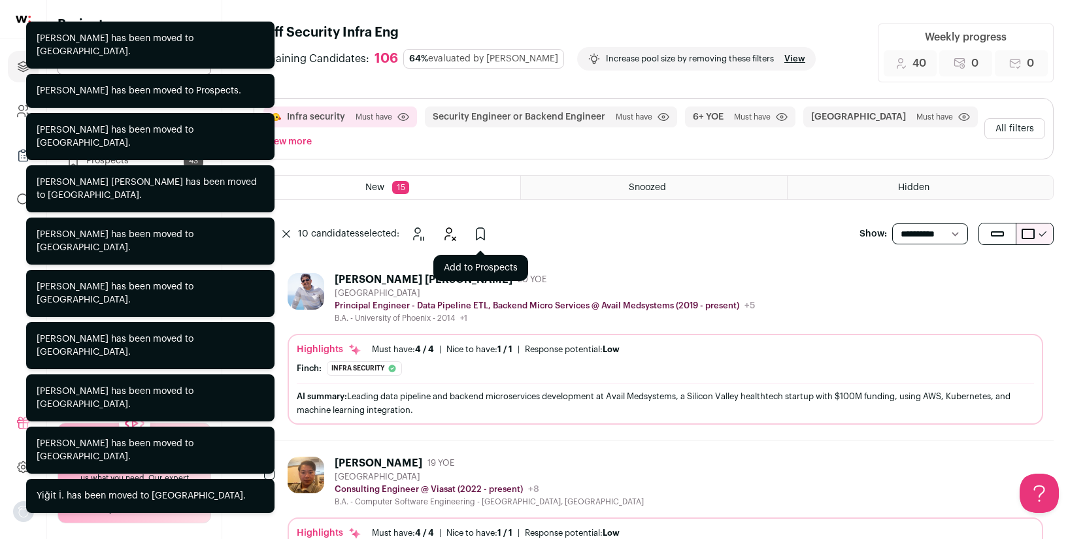
click at [477, 228] on icon "Add to Prospects" at bounding box center [481, 234] width 16 height 16
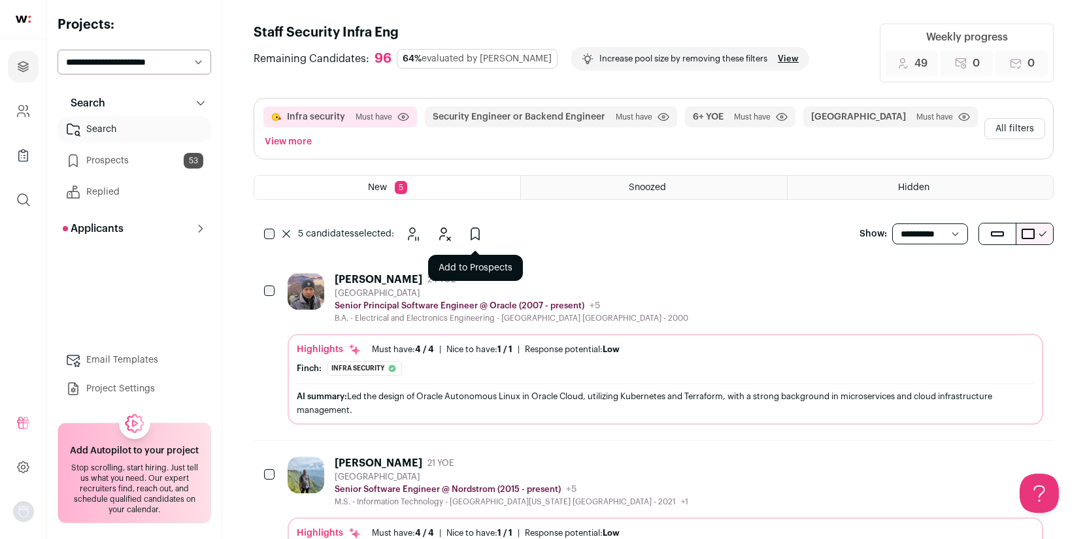
click at [477, 237] on icon "Add to Prospects" at bounding box center [475, 234] width 16 height 16
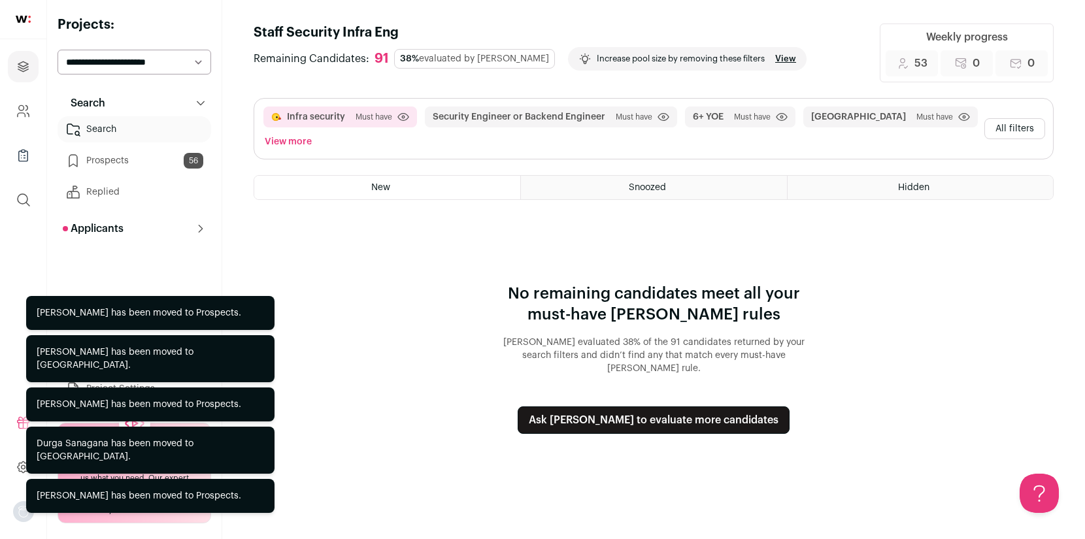
click at [620, 411] on button "Ask [PERSON_NAME] to evaluate more candidates" at bounding box center [654, 420] width 272 height 27
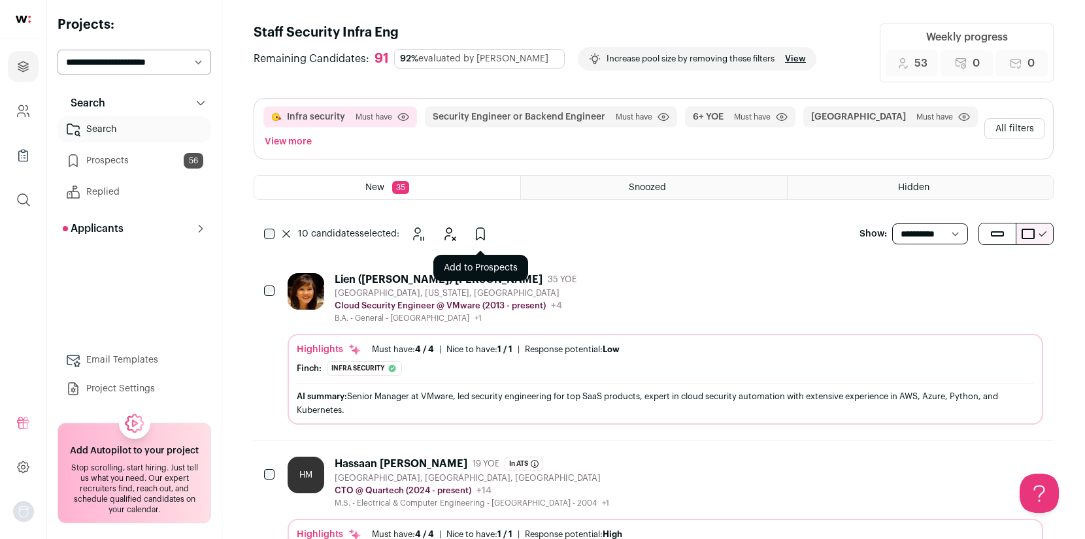
click at [483, 245] on button "Add to Prospects" at bounding box center [480, 234] width 26 height 26
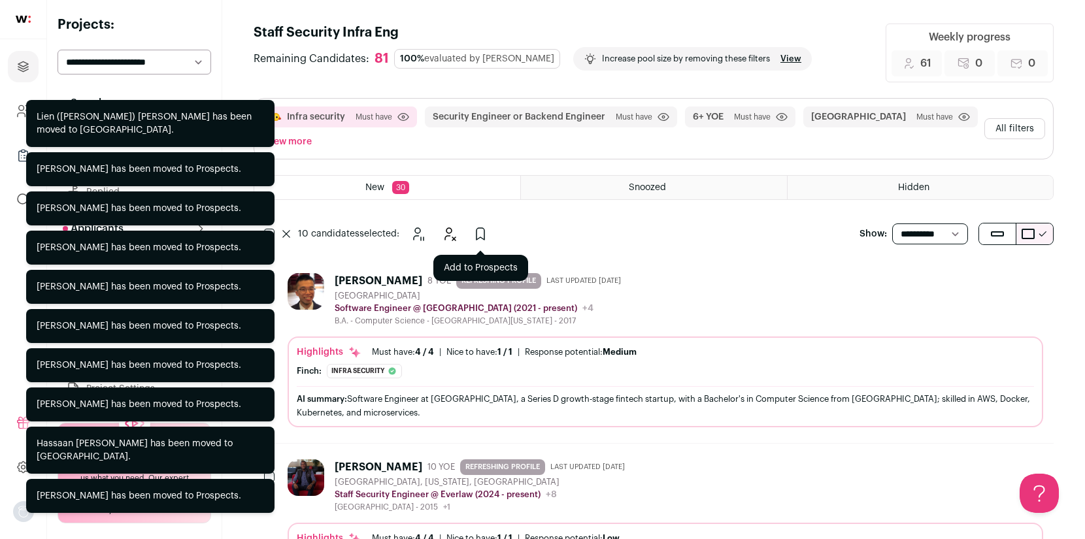
click at [481, 238] on icon "Add to Prospects" at bounding box center [481, 234] width 8 height 12
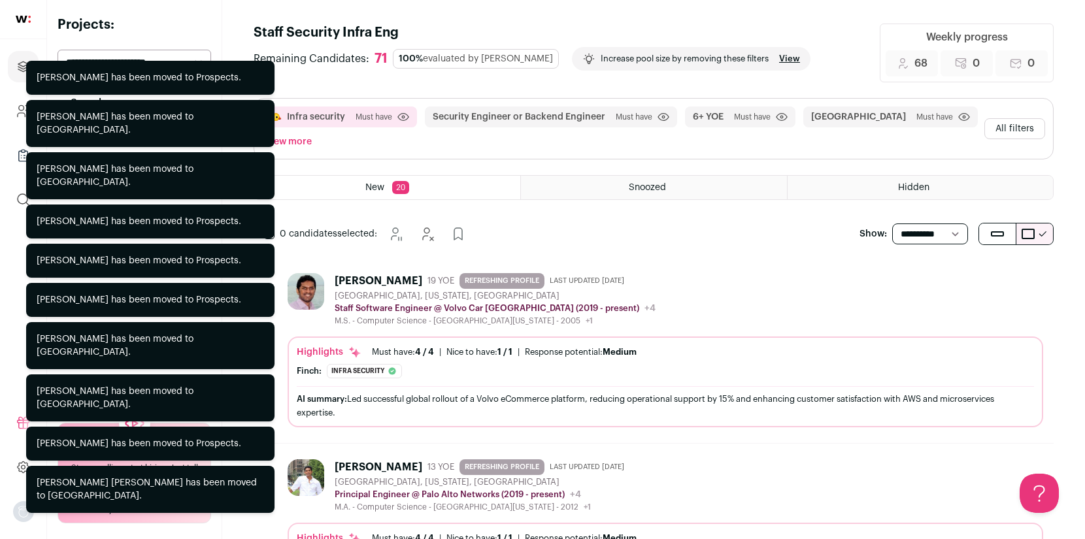
click at [275, 235] on div "0 candidates selected: [GEOGRAPHIC_DATA] Hide Add to Prospects" at bounding box center [368, 234] width 228 height 26
click at [272, 233] on div "[PERSON_NAME] has been moved to Prospects." at bounding box center [150, 222] width 248 height 34
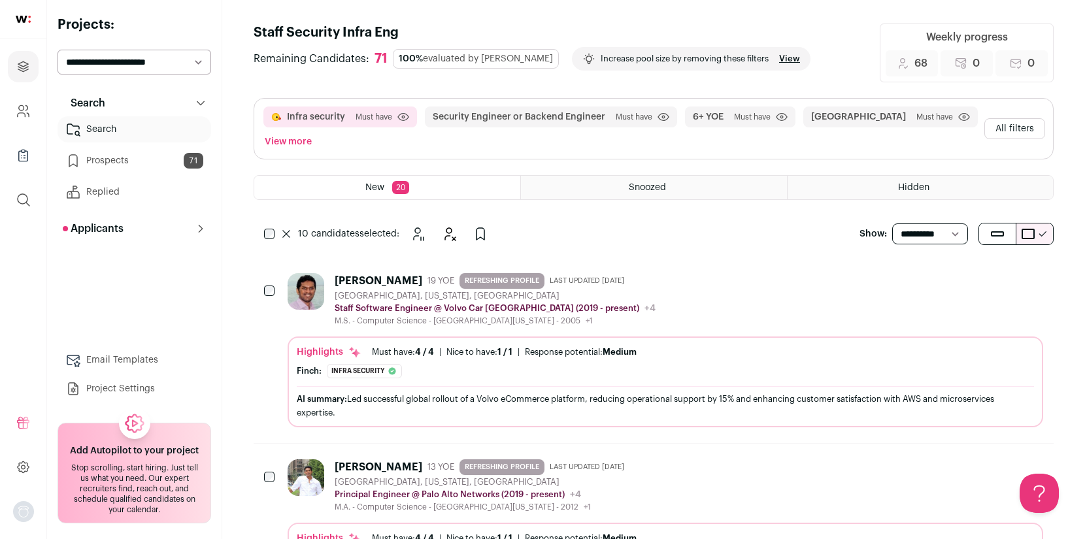
click at [468, 237] on button "Add to Prospects" at bounding box center [480, 234] width 26 height 26
